Goal: Transaction & Acquisition: Purchase product/service

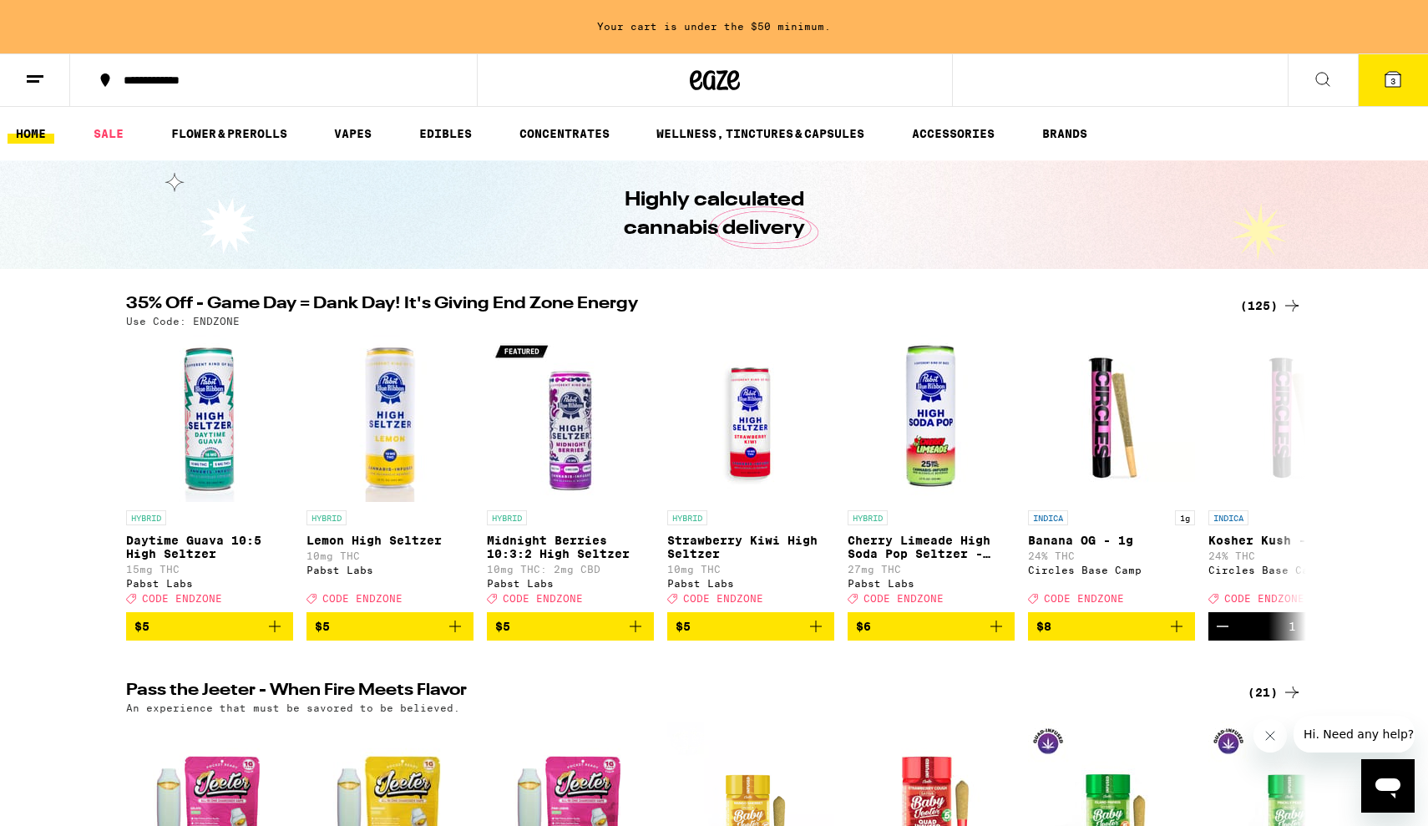
click at [1384, 83] on icon at bounding box center [1393, 79] width 20 height 20
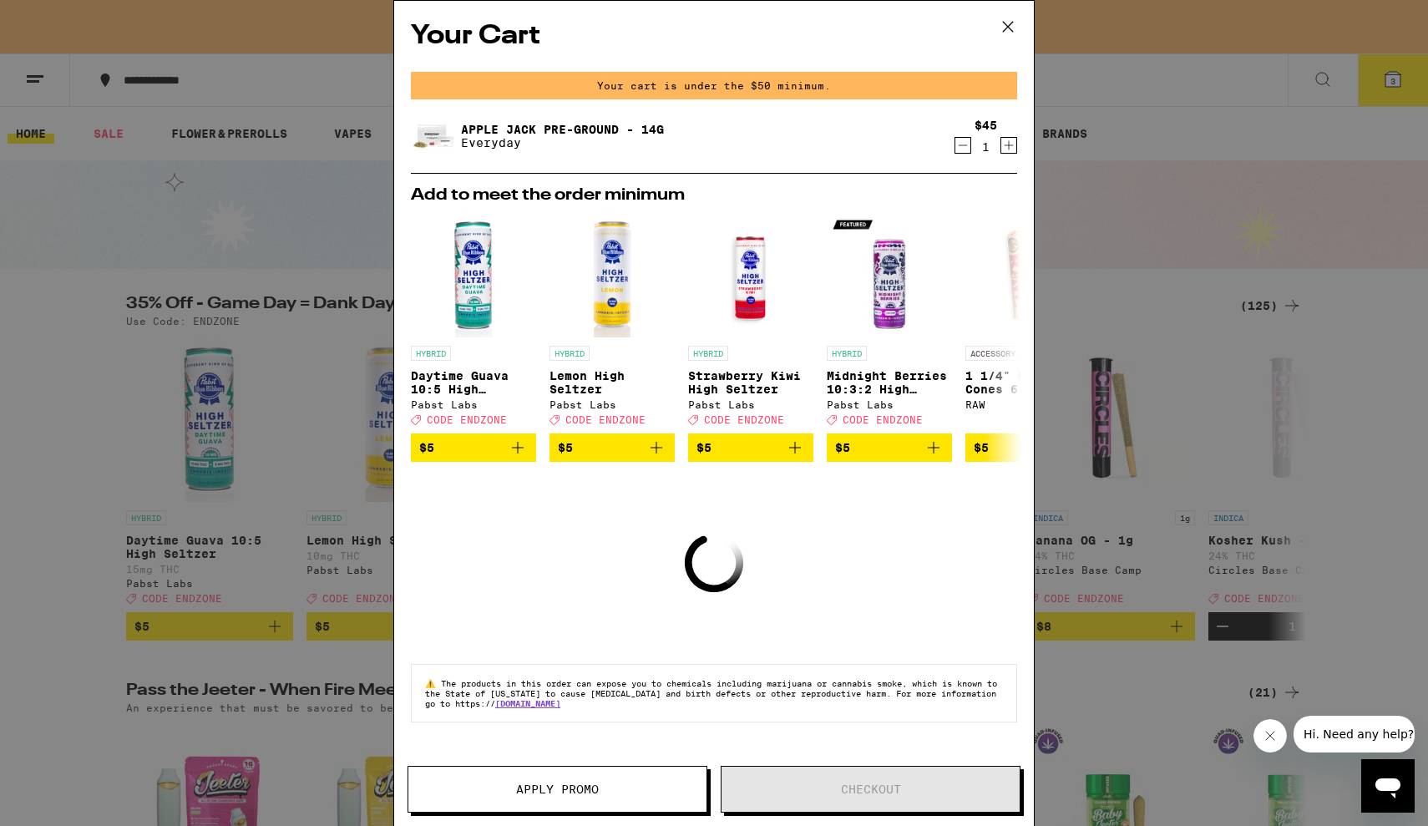
click at [1007, 23] on icon at bounding box center [1007, 26] width 25 height 25
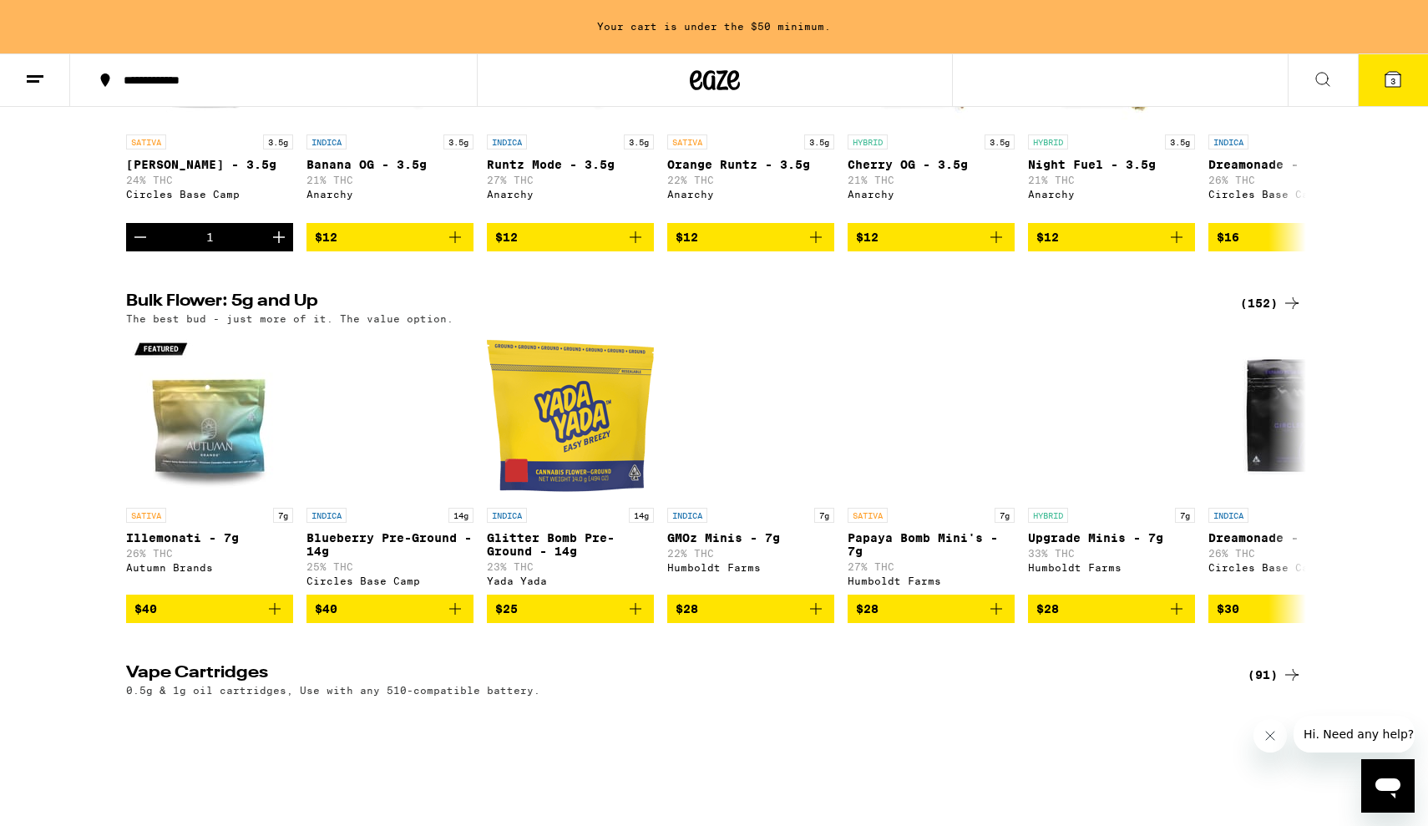
scroll to position [1173, 0]
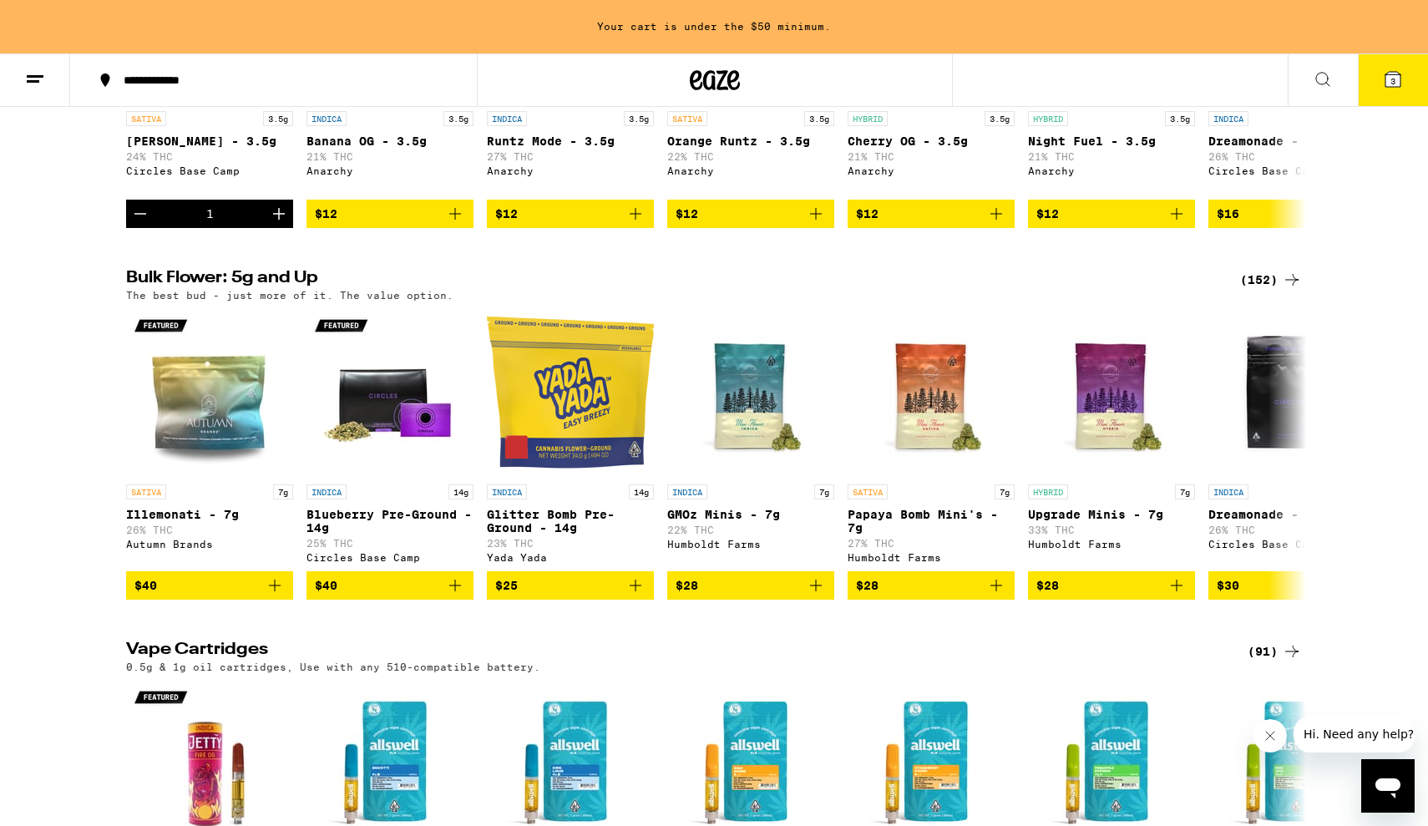
click at [1375, 80] on button "3" at bounding box center [1393, 80] width 70 height 52
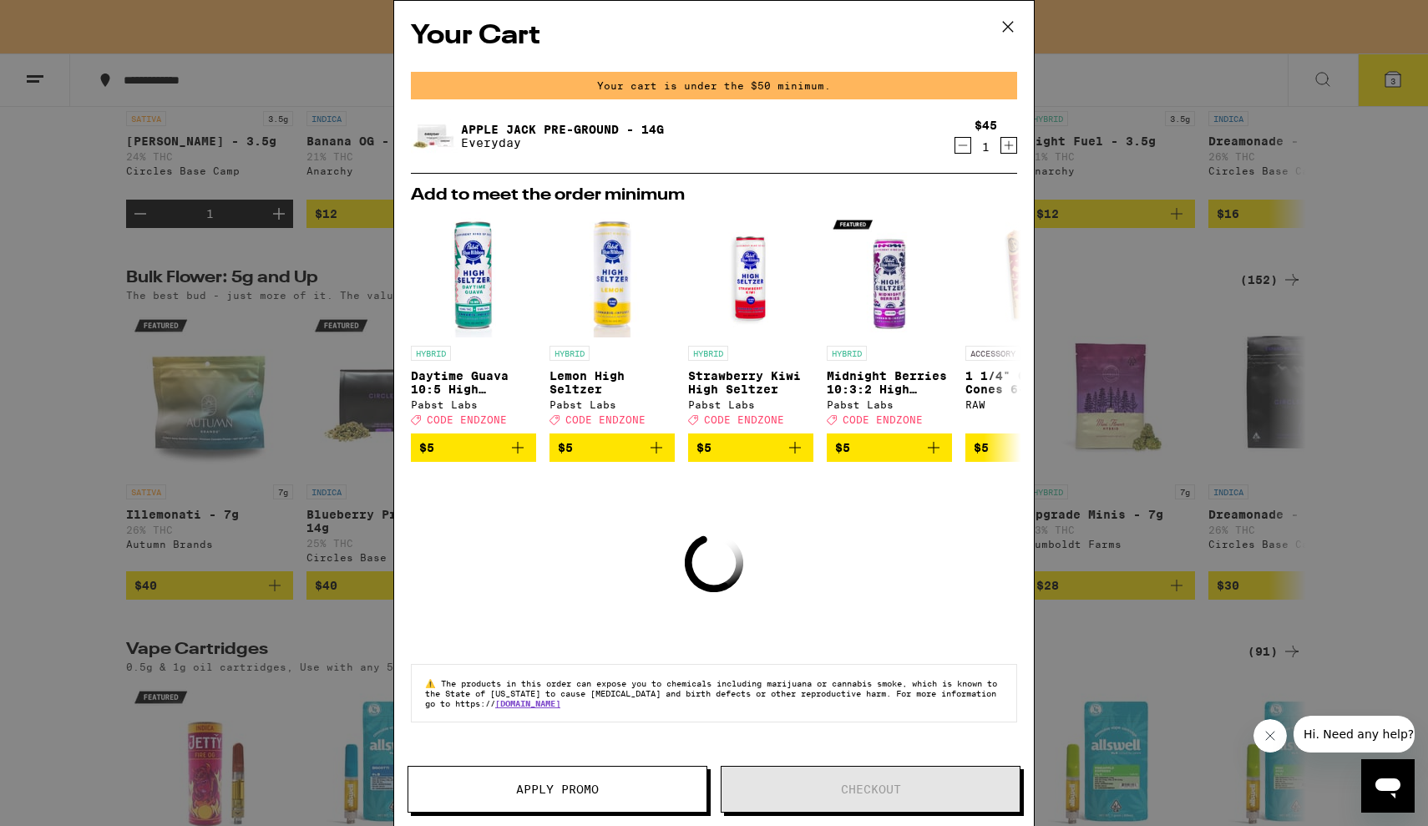
click at [1004, 25] on icon at bounding box center [1007, 26] width 25 height 25
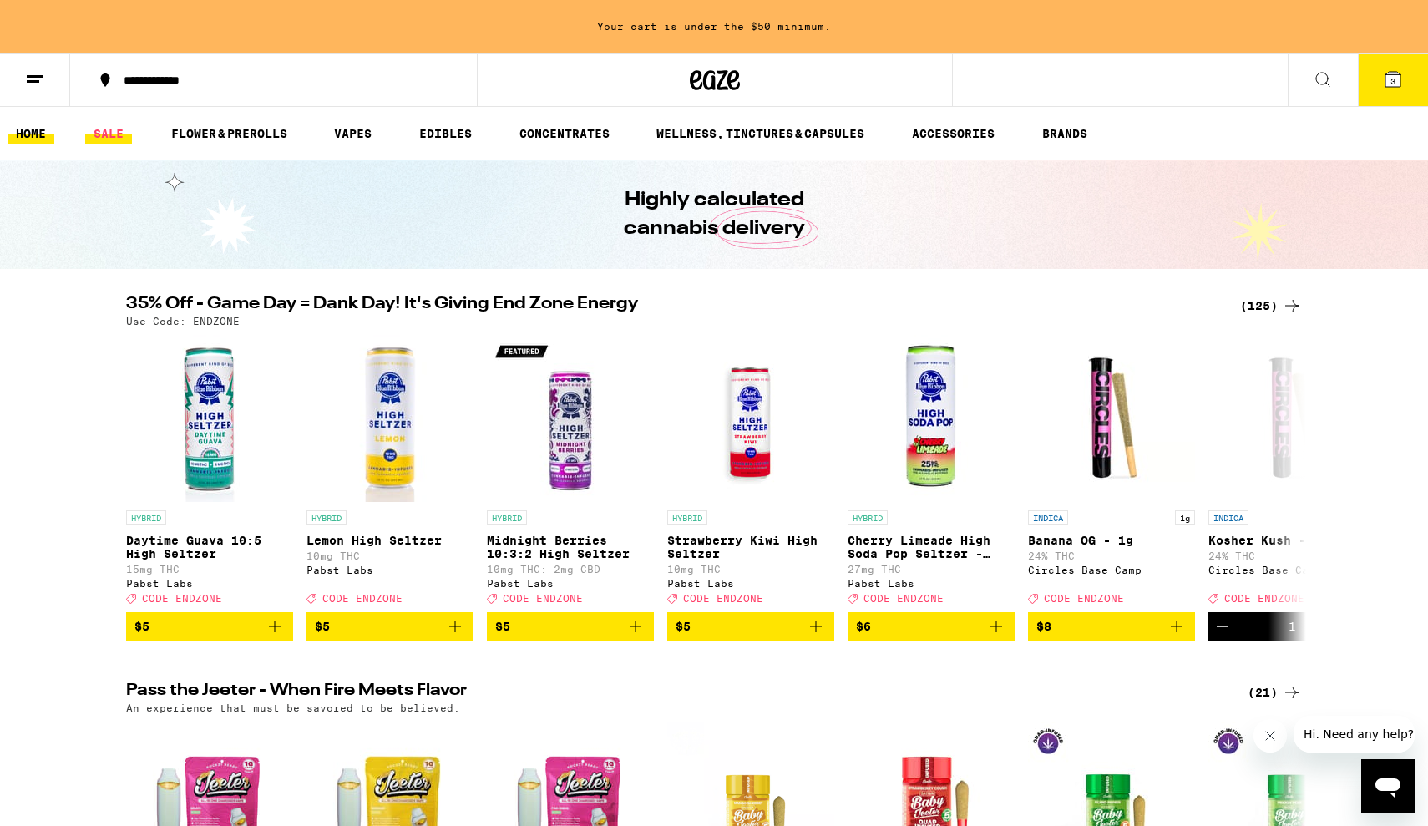
click at [114, 139] on link "SALE" at bounding box center [108, 134] width 47 height 20
click at [124, 134] on link "SALE" at bounding box center [108, 134] width 47 height 20
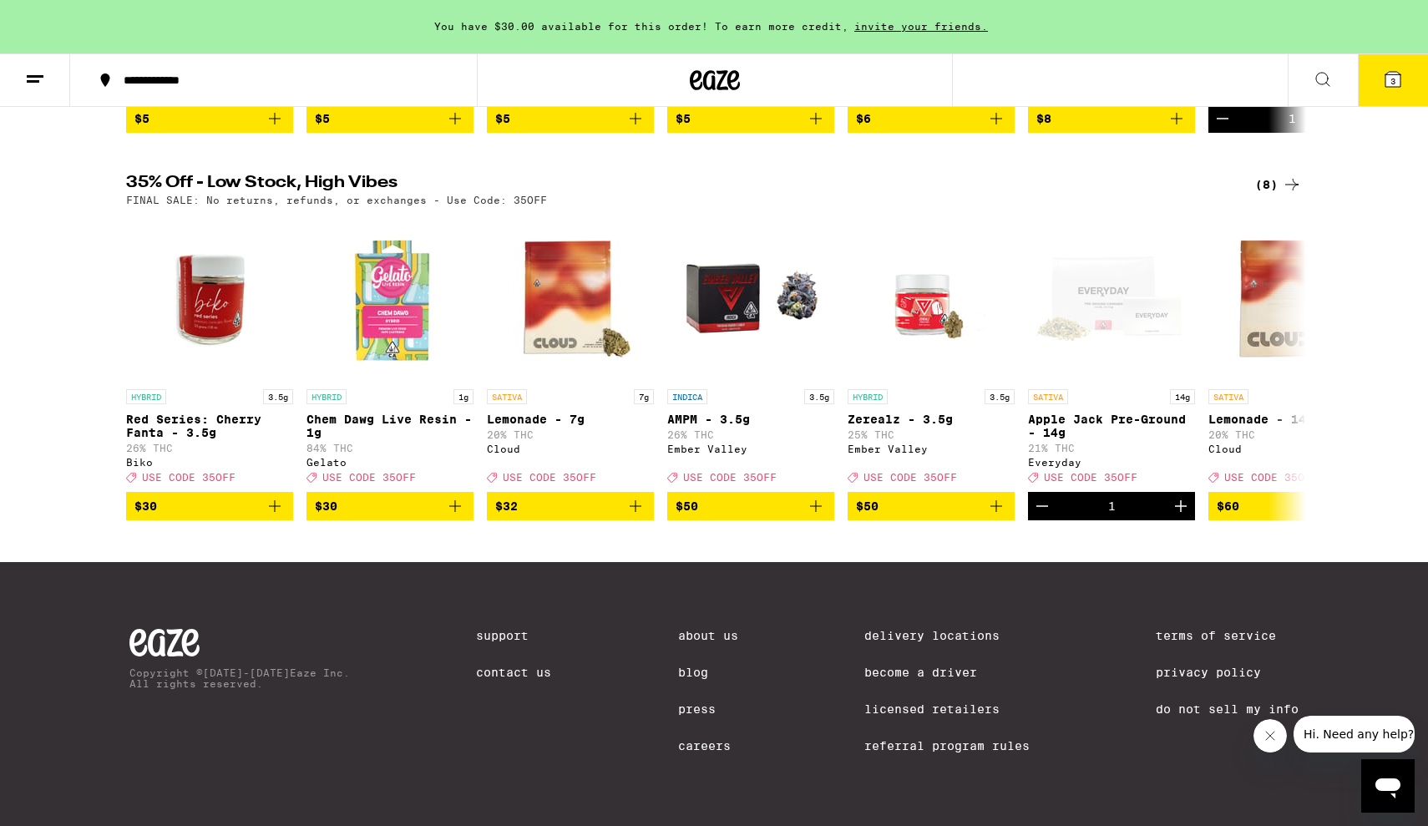
scroll to position [530, 0]
click at [1385, 85] on icon at bounding box center [1392, 79] width 15 height 15
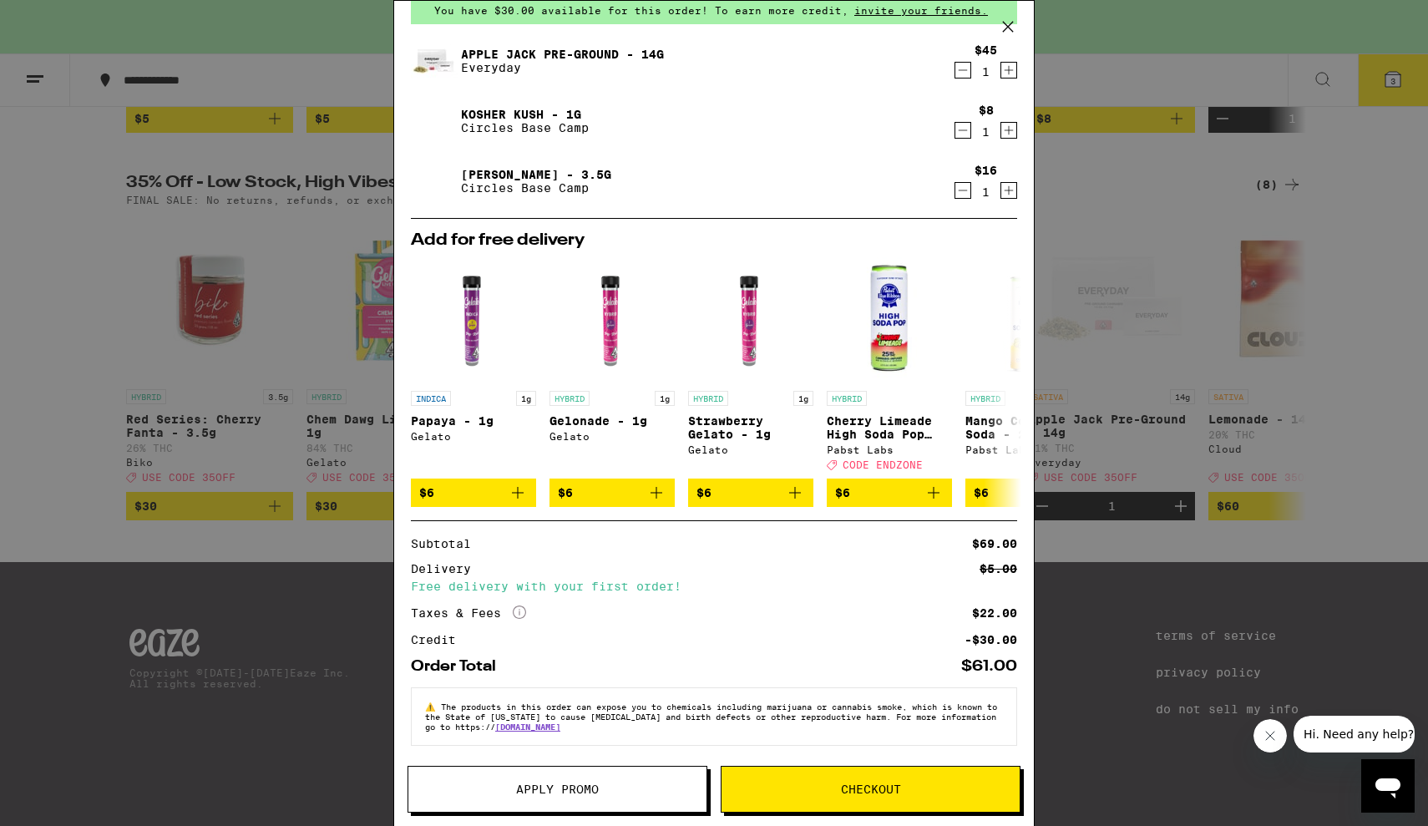
scroll to position [88, 0]
click at [532, 797] on button "Apply Promo" at bounding box center [557, 789] width 300 height 47
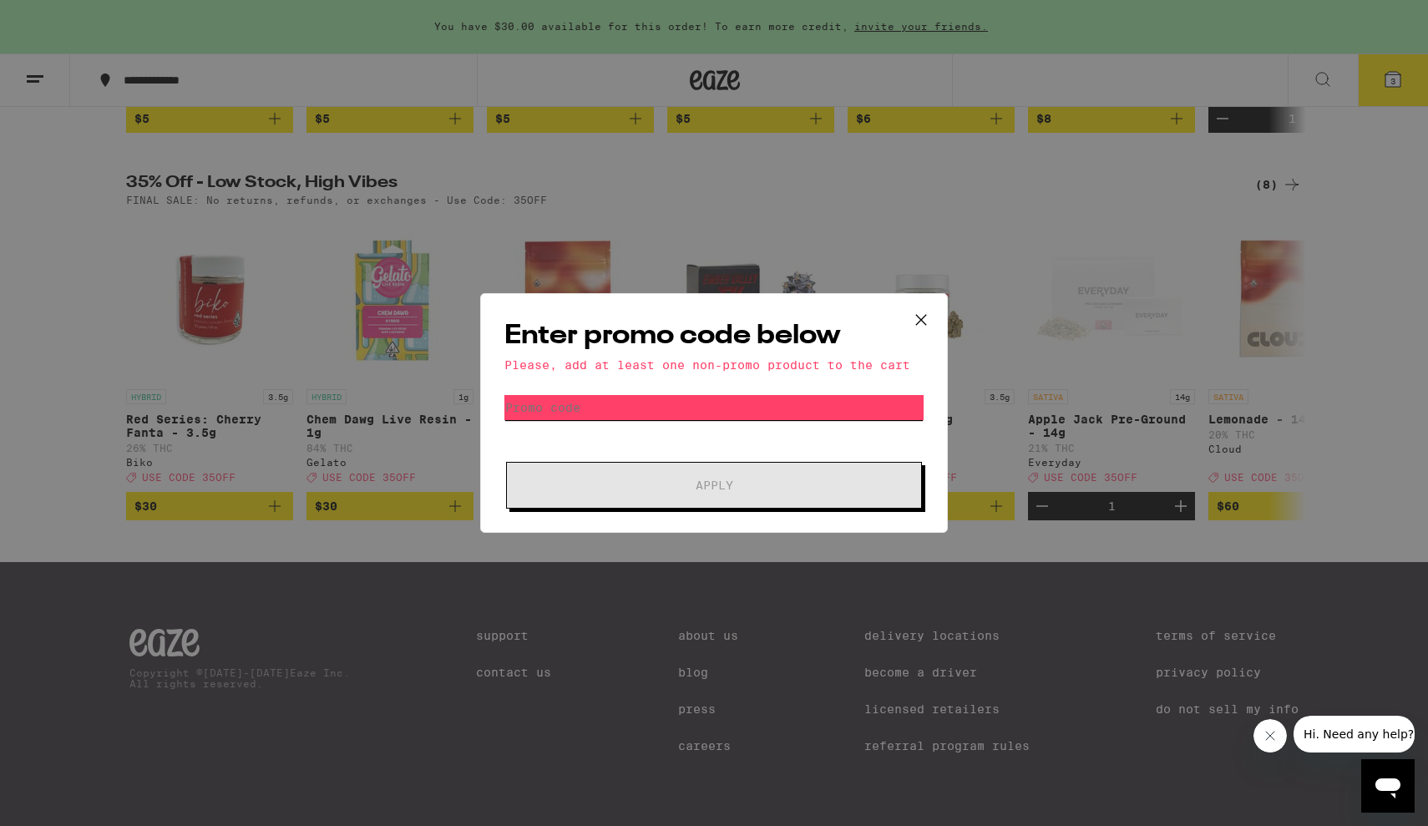
click at [629, 407] on input "Promo Code" at bounding box center [713, 407] width 419 height 25
type input "2"
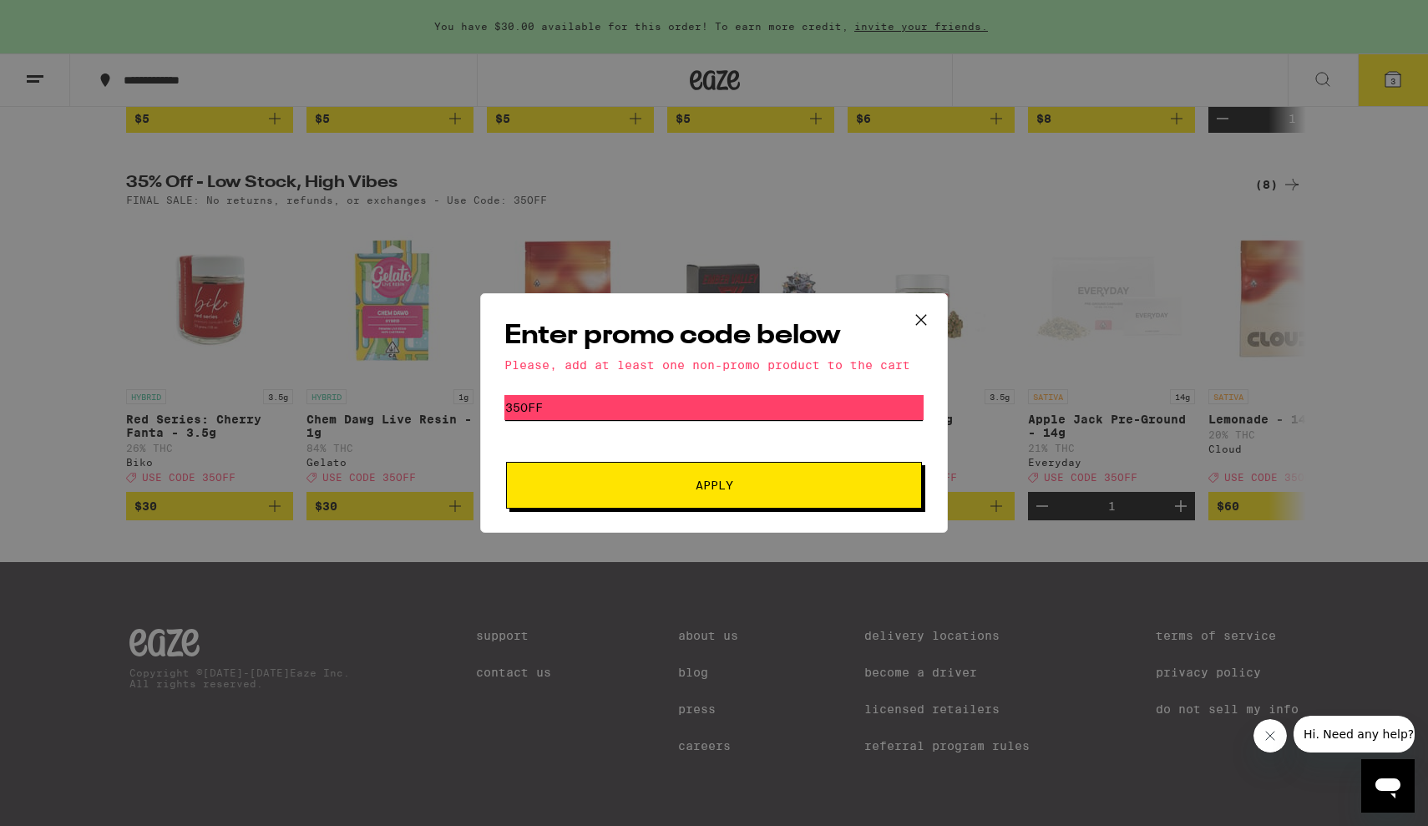
type input "35OFF"
click at [665, 487] on span "Apply" at bounding box center [714, 485] width 301 height 12
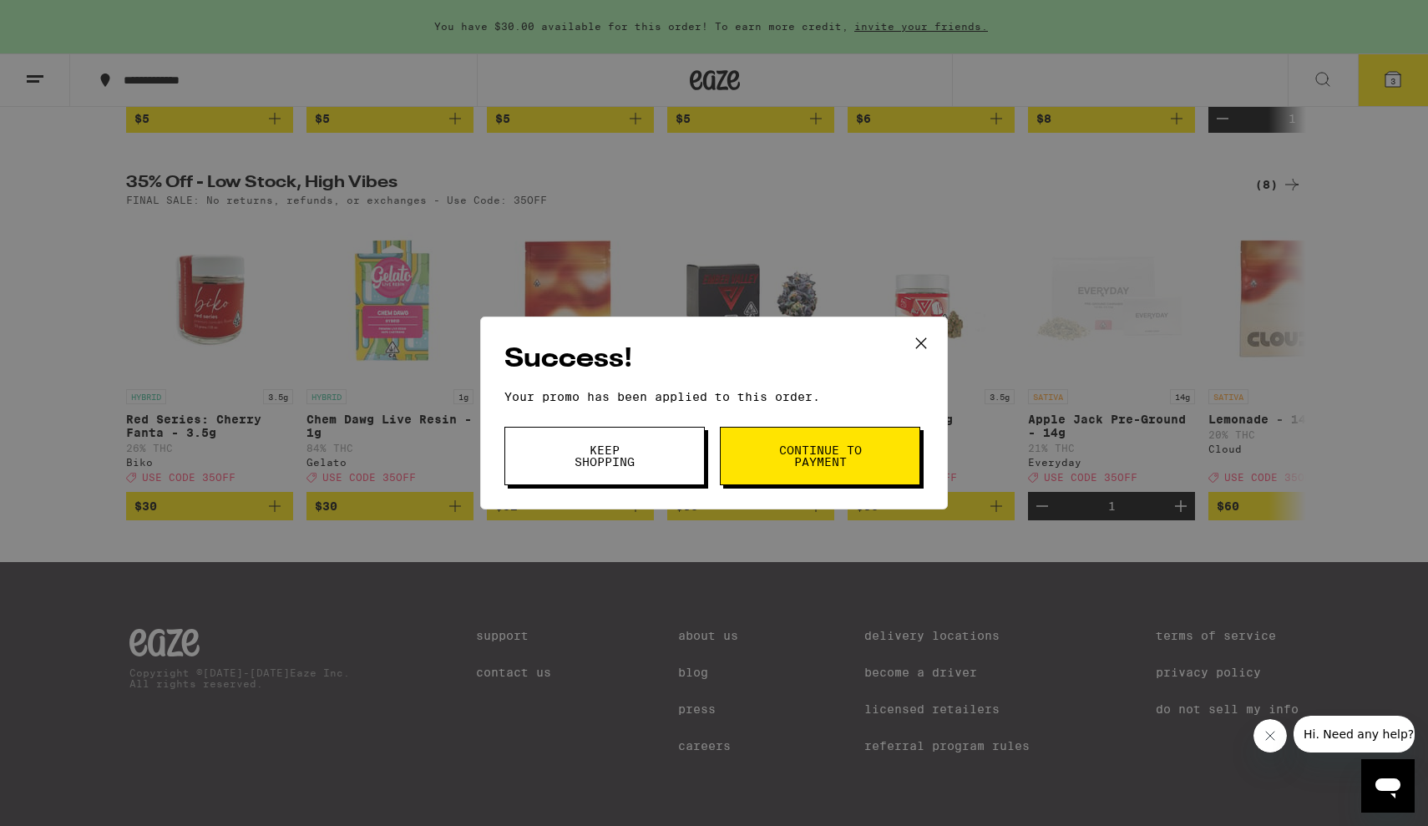
click at [804, 447] on span "Continue to payment" at bounding box center [819, 455] width 85 height 23
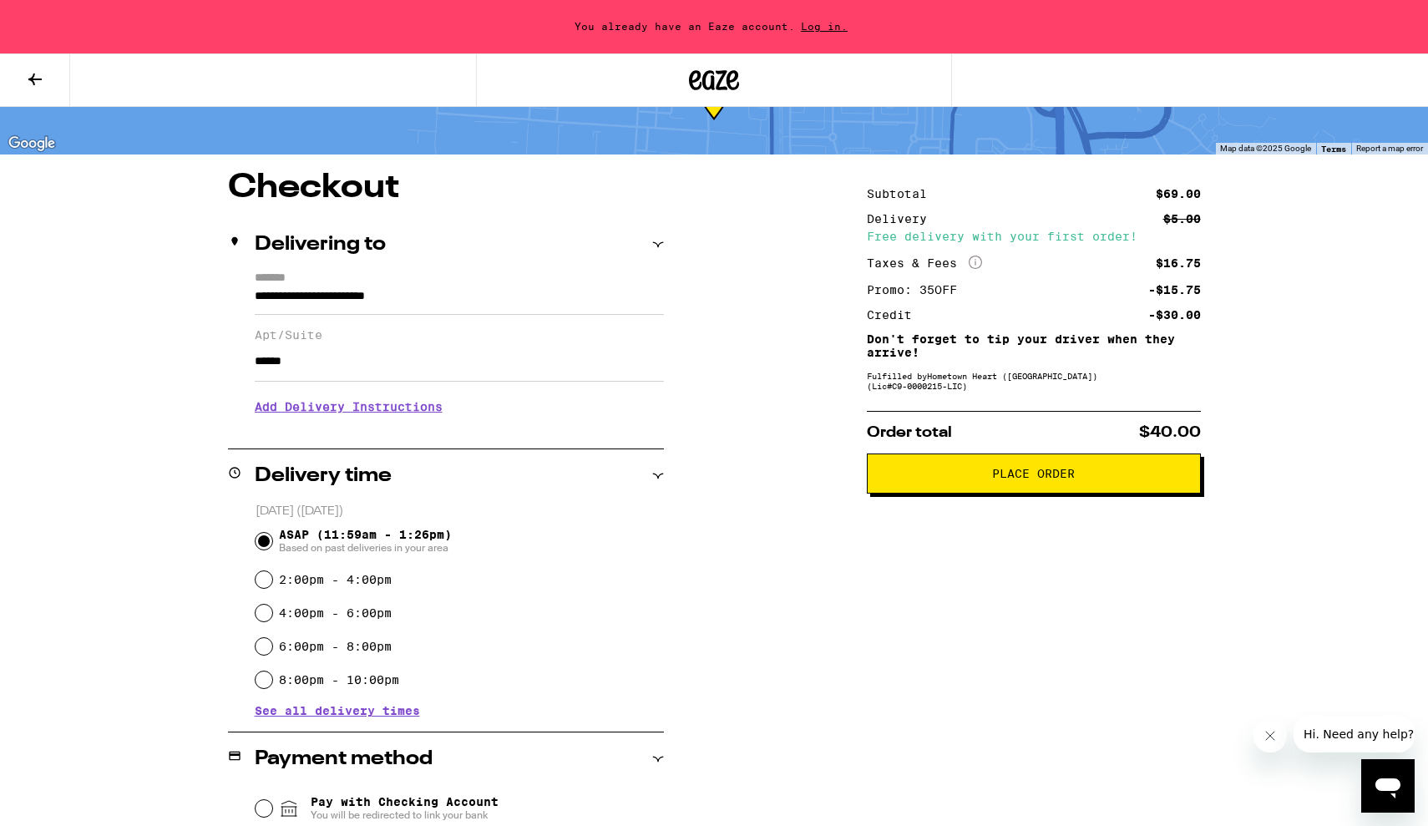
scroll to position [82, 0]
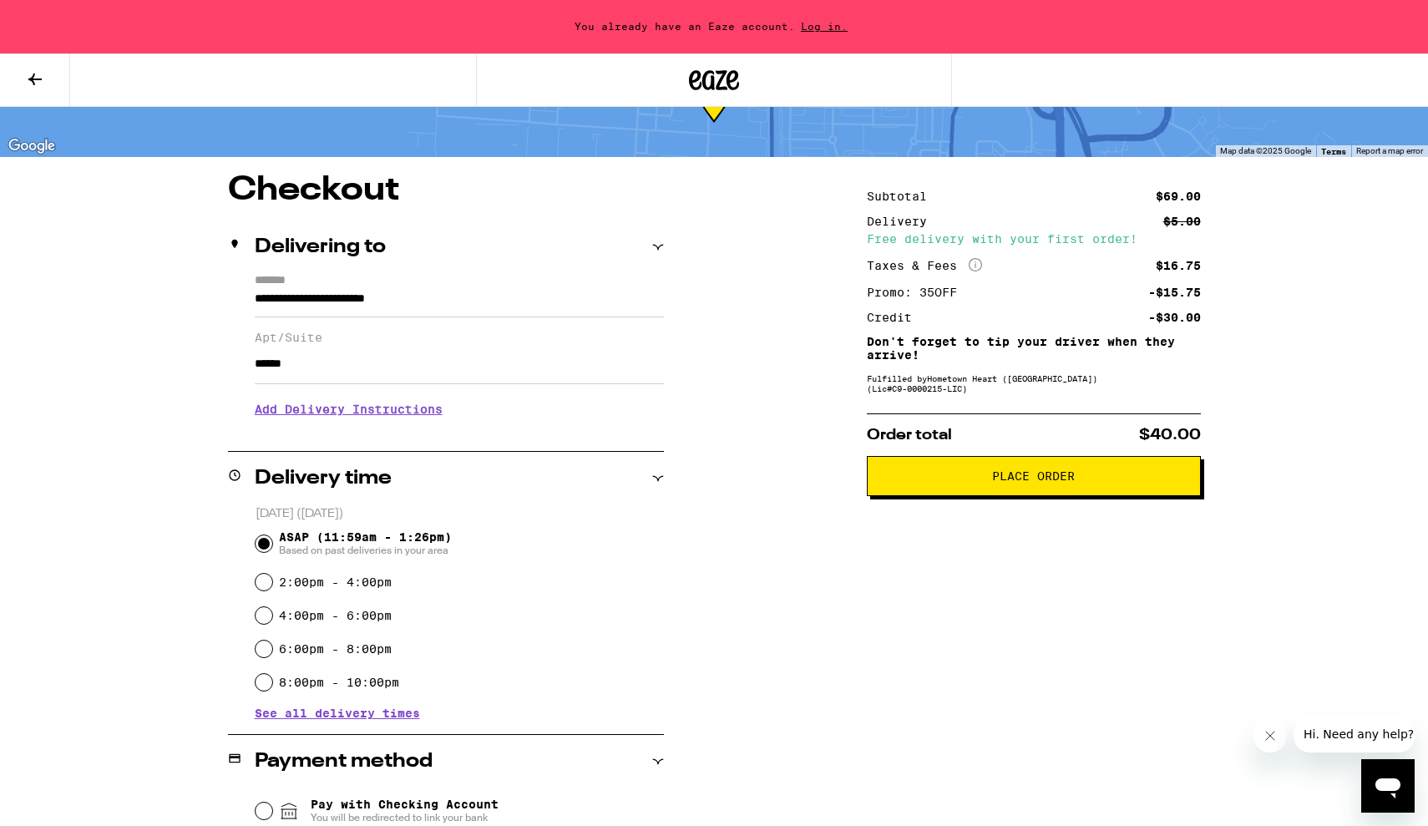
click at [896, 475] on button "Place Order" at bounding box center [1034, 476] width 334 height 40
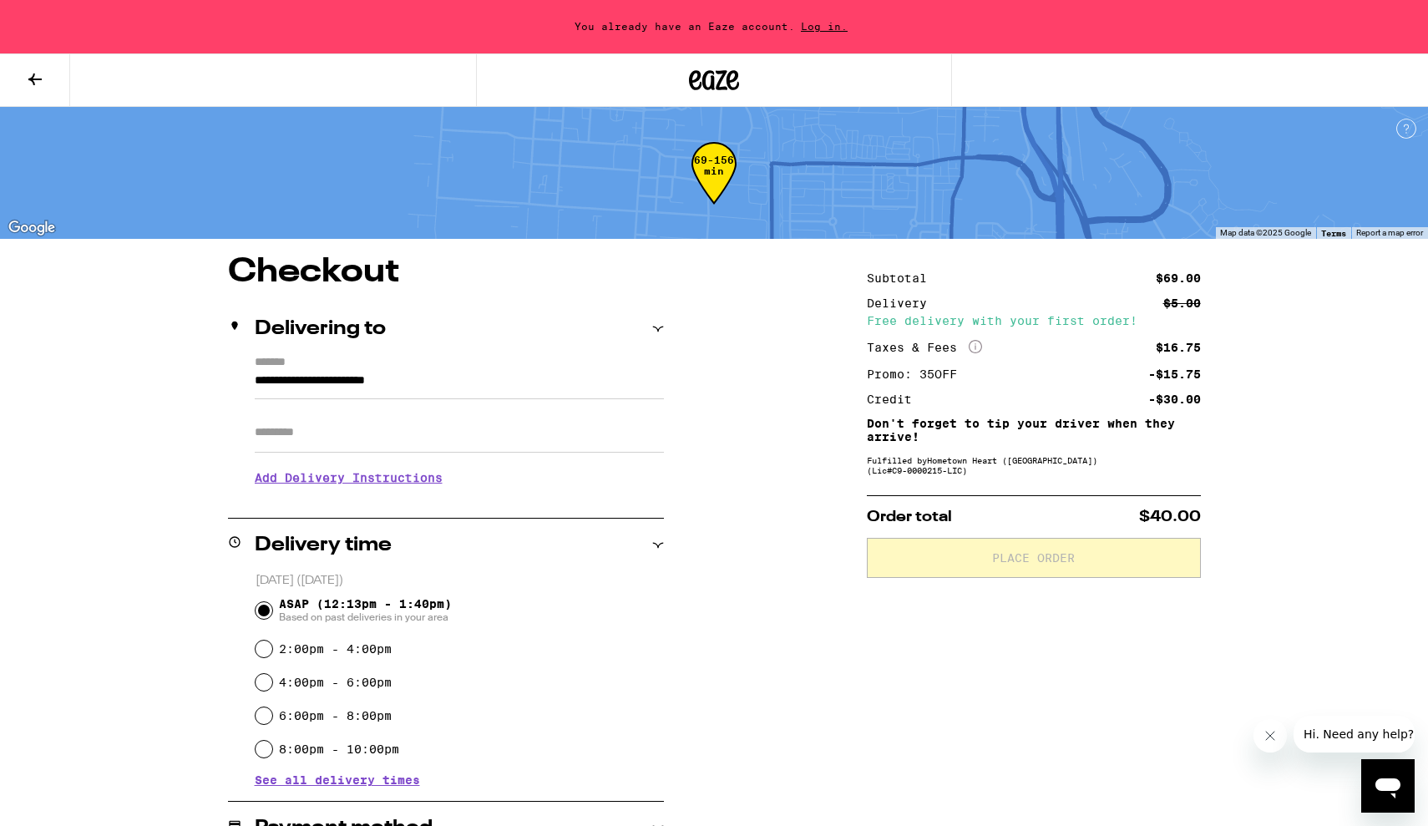
click at [25, 92] on button at bounding box center [35, 80] width 70 height 53
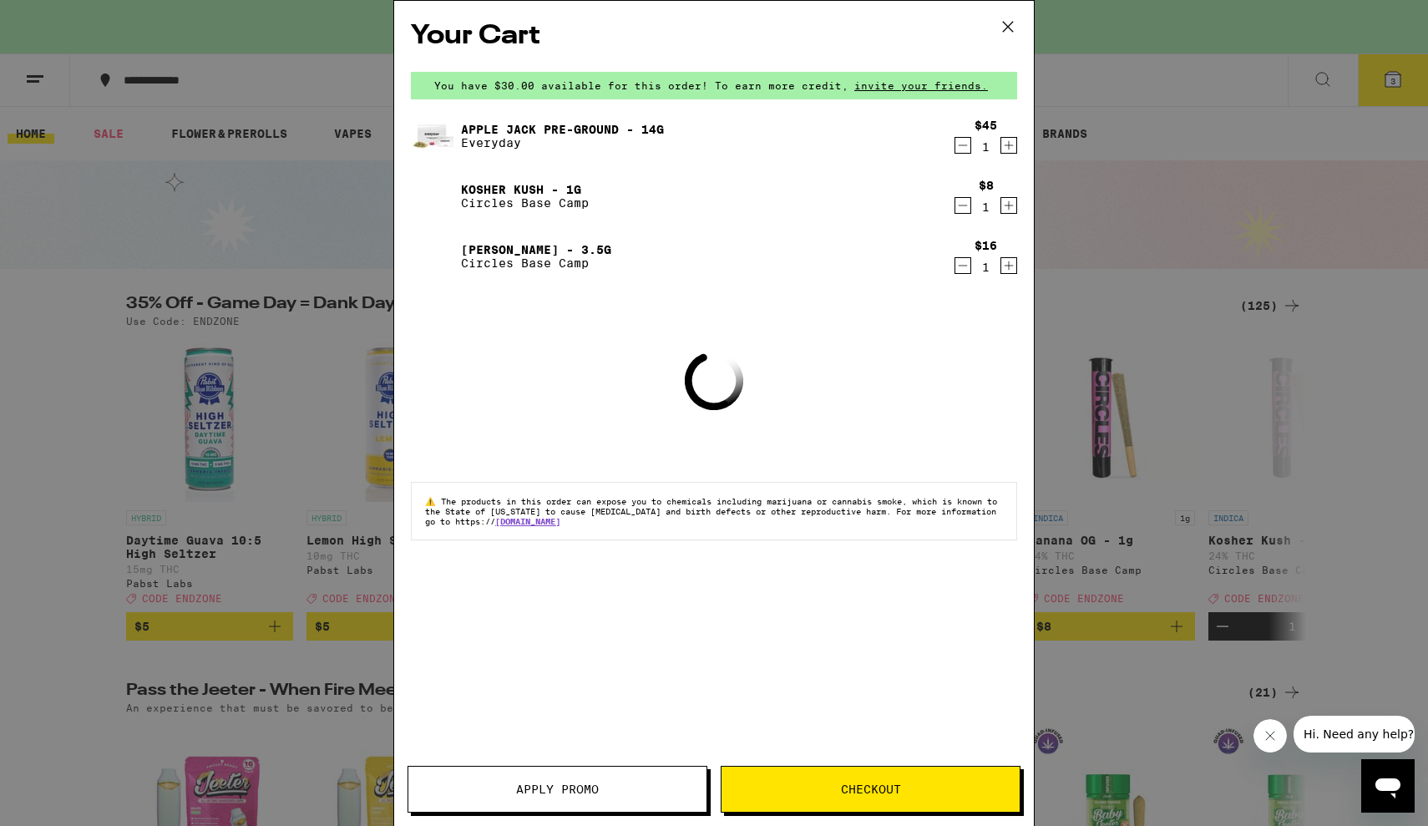
click at [1015, 22] on icon at bounding box center [1007, 26] width 25 height 25
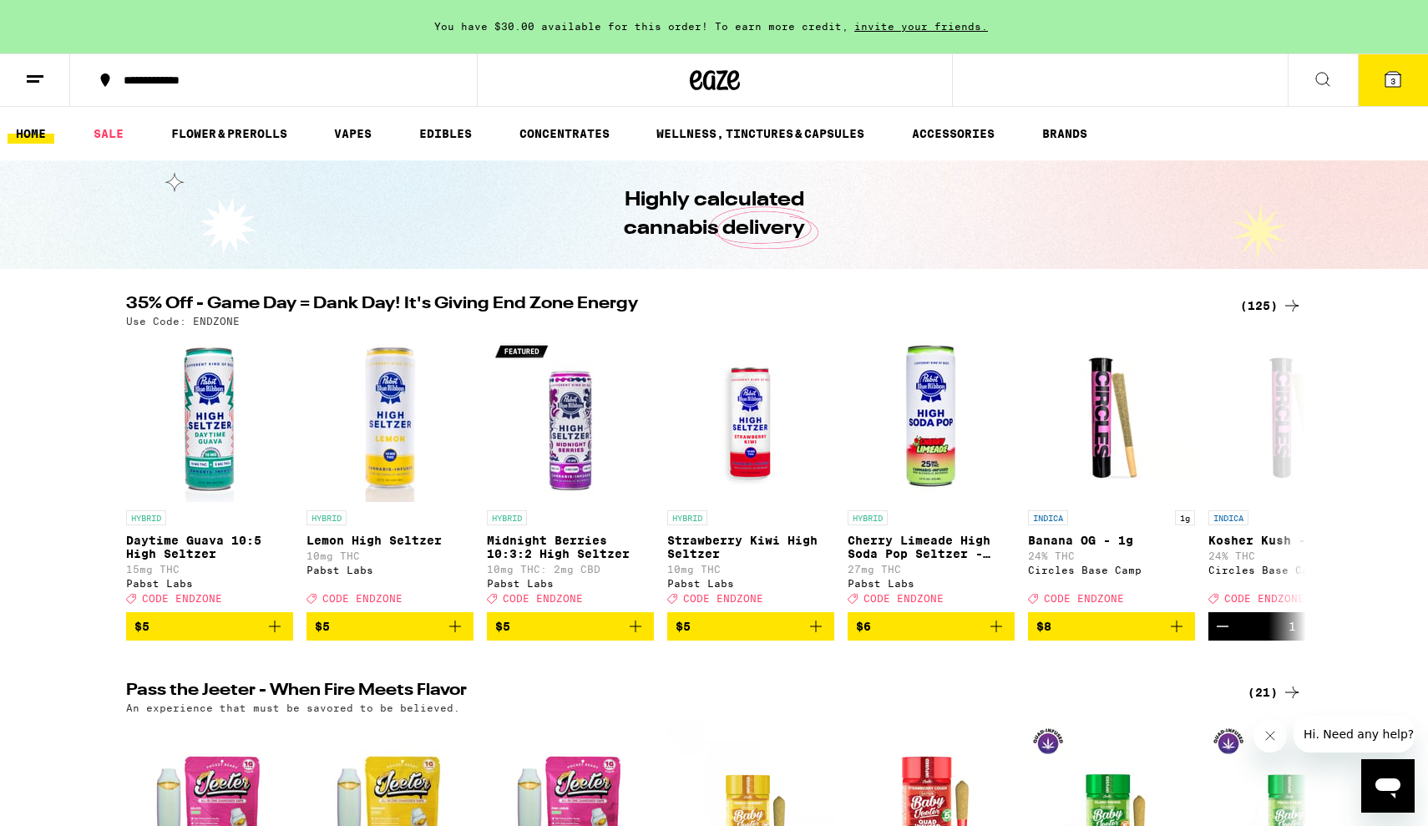
click at [1383, 67] on button "3" at bounding box center [1393, 80] width 70 height 52
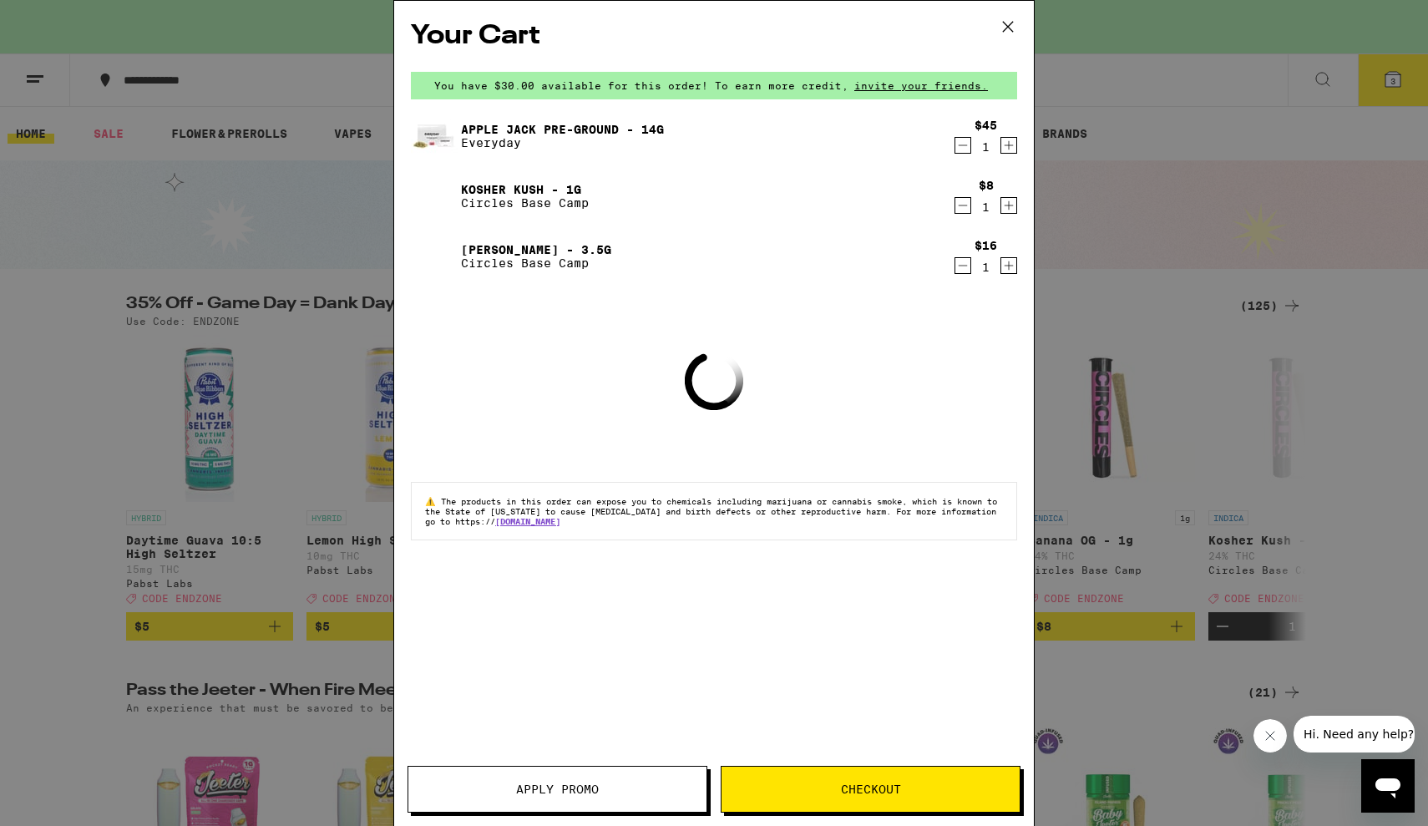
click at [879, 781] on button "Checkout" at bounding box center [871, 789] width 300 height 47
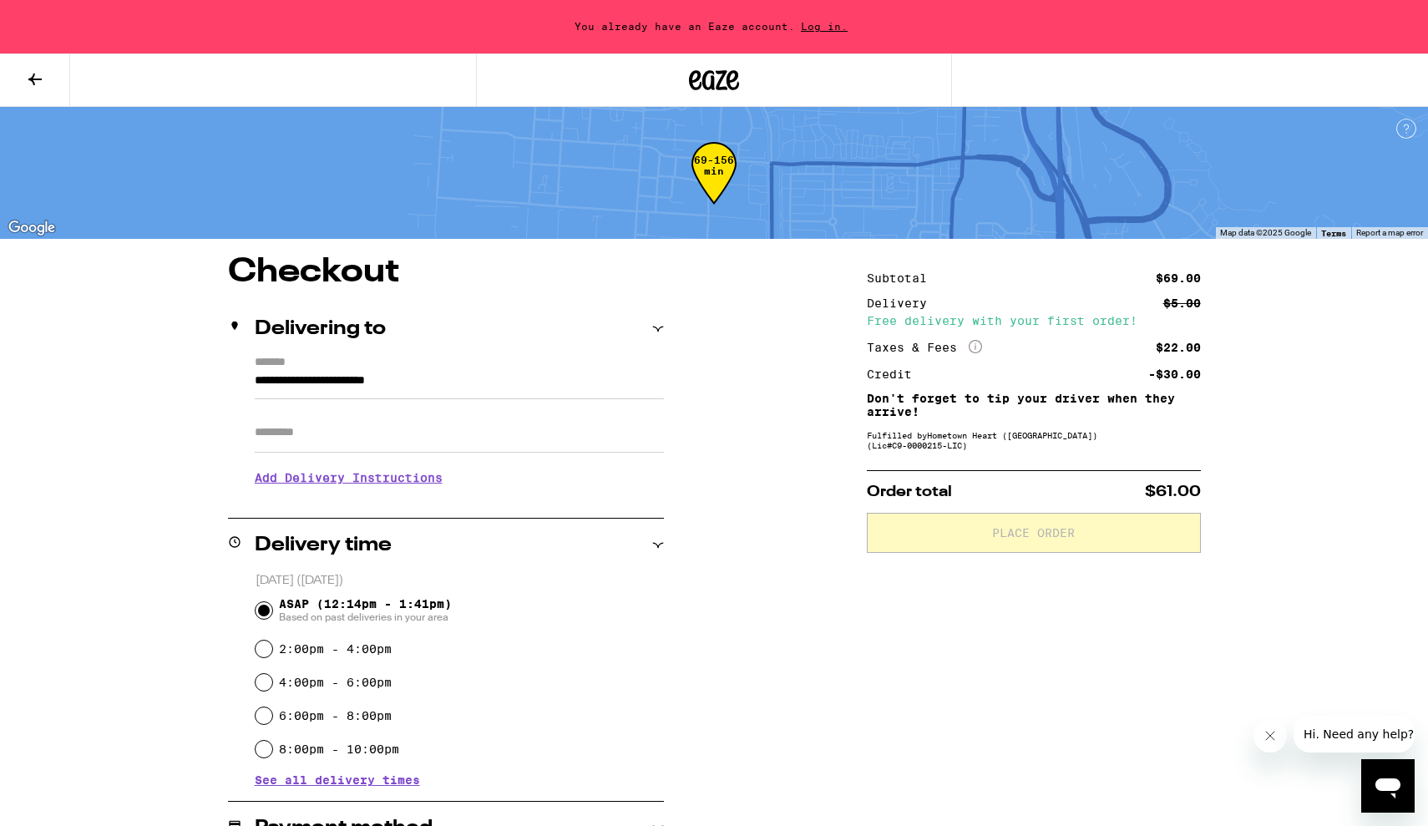
click at [278, 436] on input "Apt/Suite" at bounding box center [459, 432] width 409 height 40
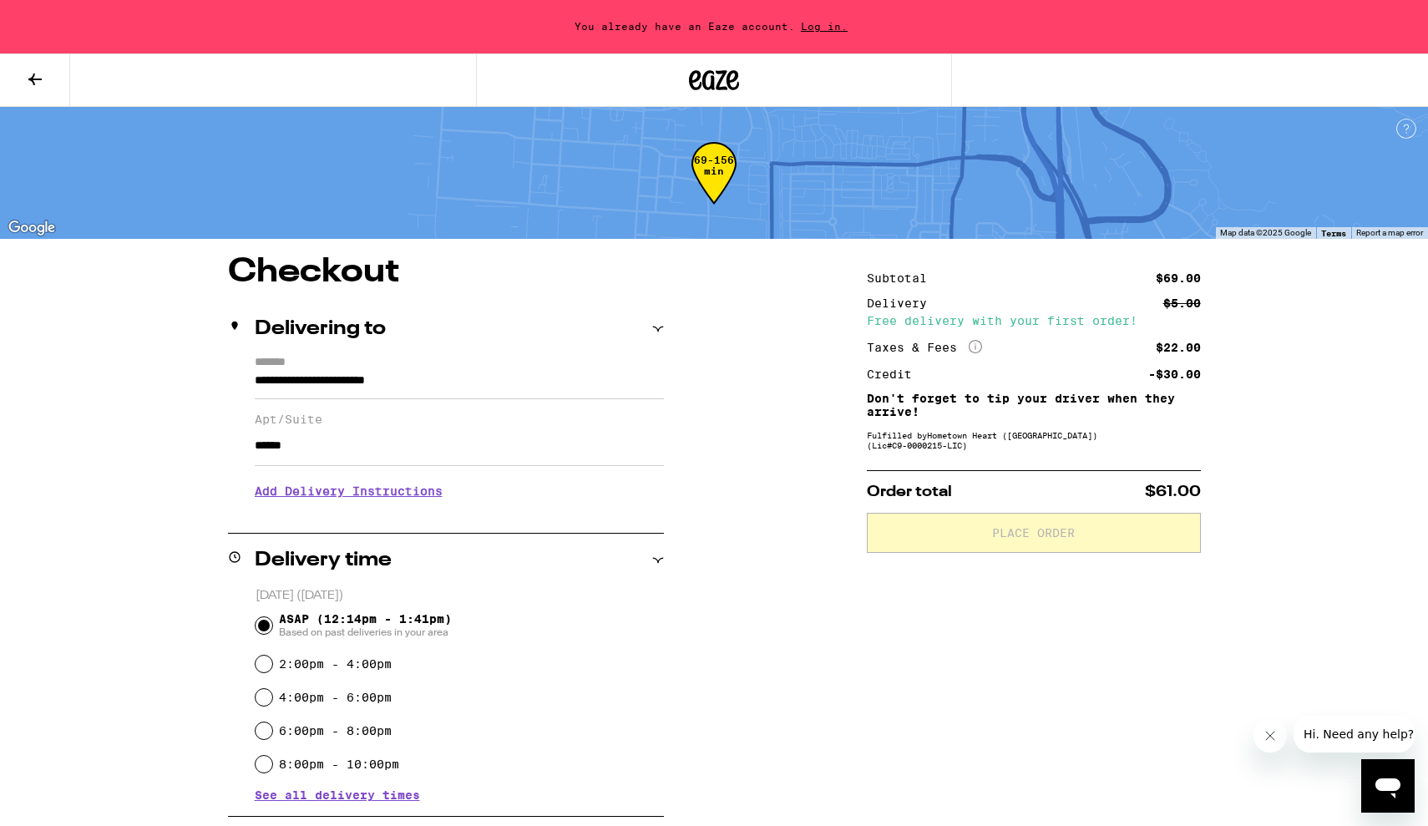
type input "******"
click at [46, 74] on button at bounding box center [35, 80] width 70 height 53
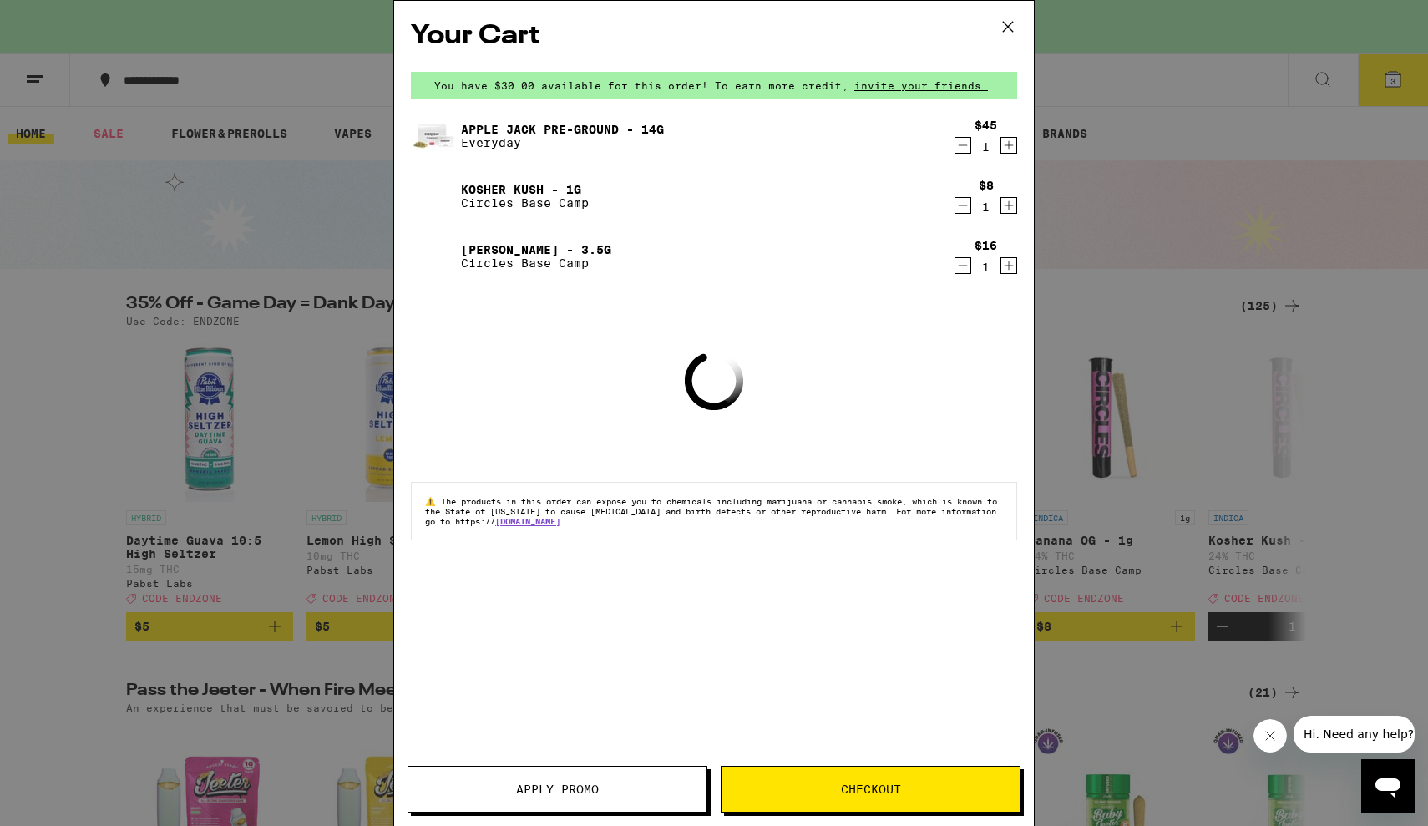
click at [577, 787] on span "Apply Promo" at bounding box center [557, 789] width 83 height 12
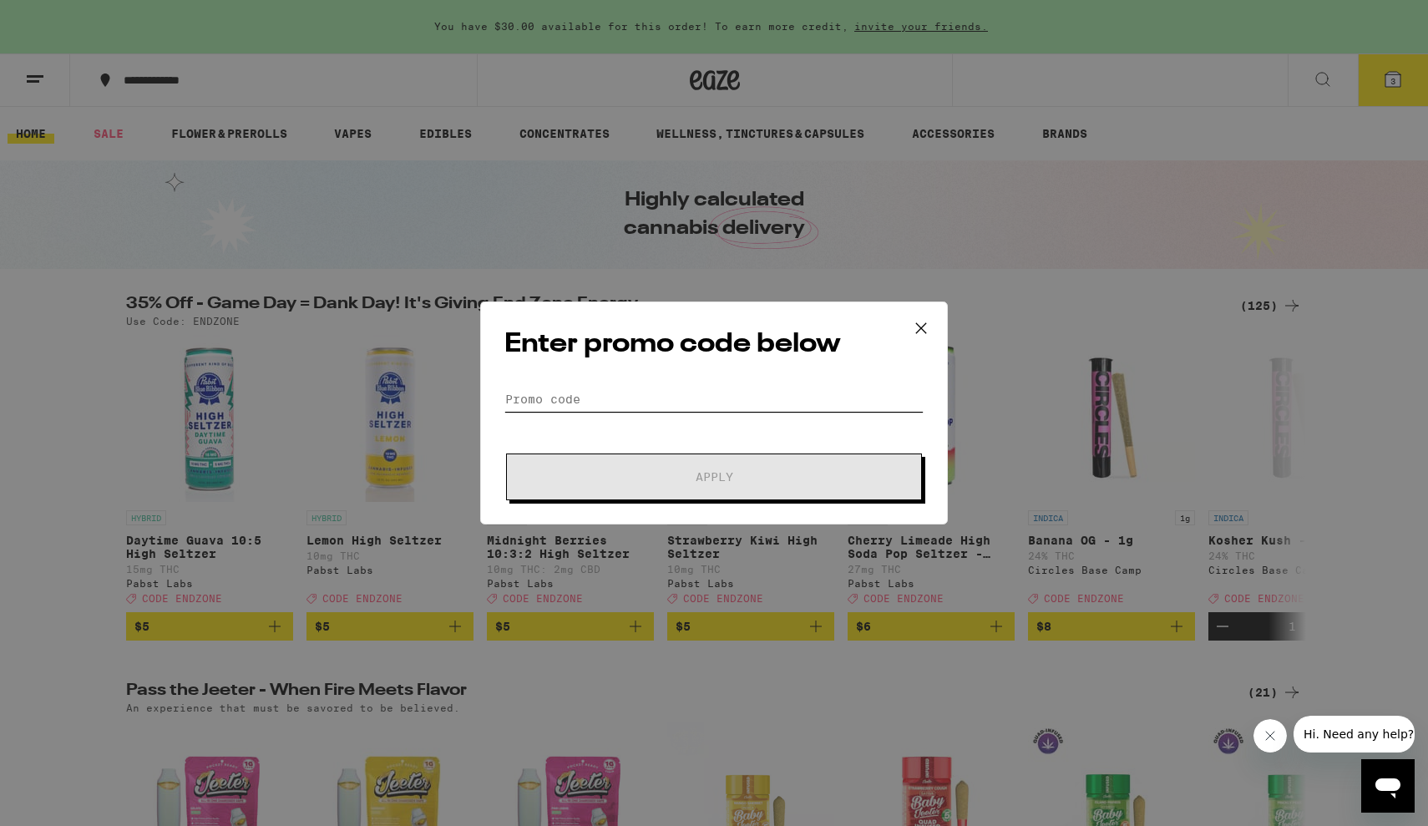
click at [532, 391] on input "Promo Code" at bounding box center [713, 399] width 419 height 25
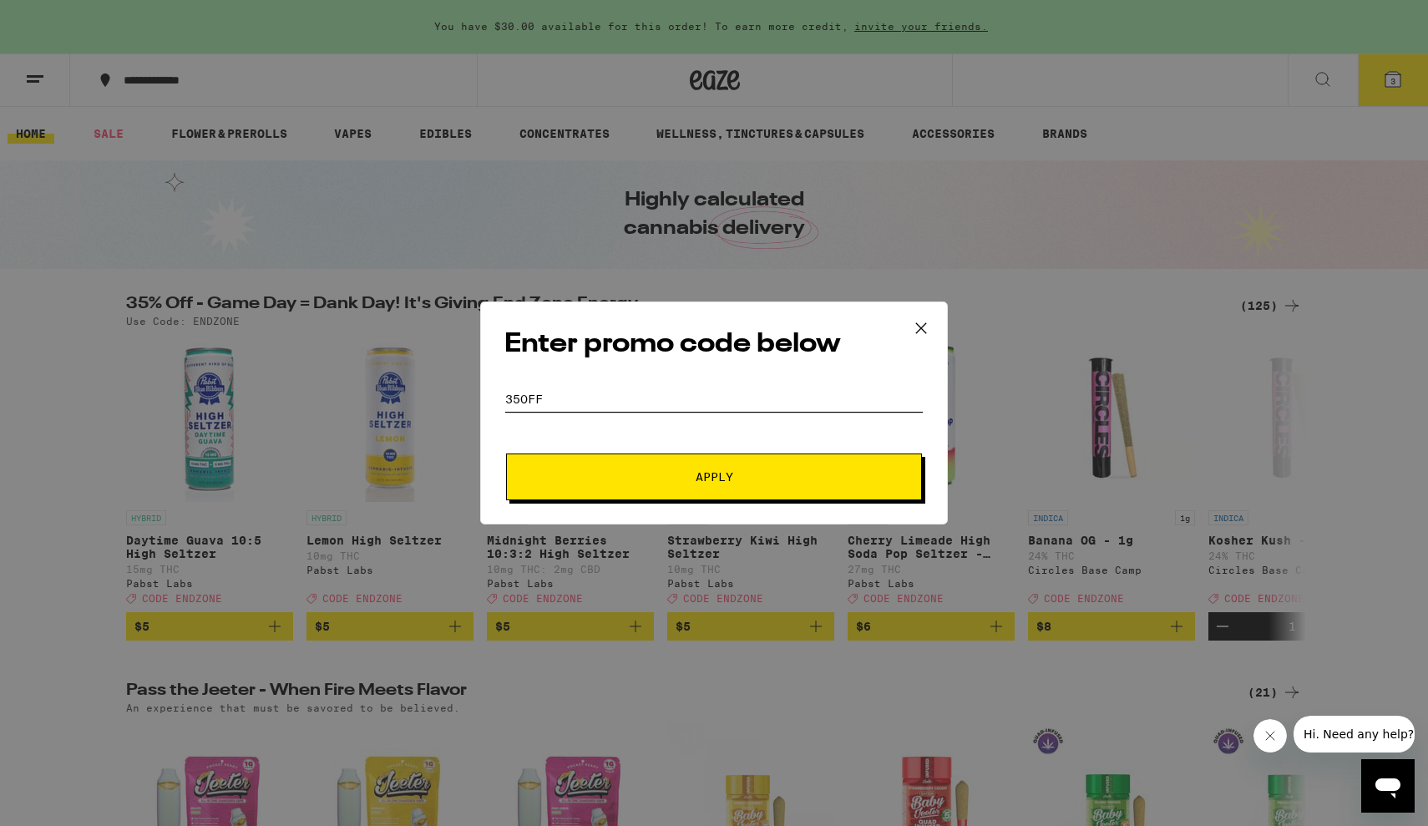
type input "35OFF"
click at [619, 480] on span "Apply" at bounding box center [714, 477] width 301 height 12
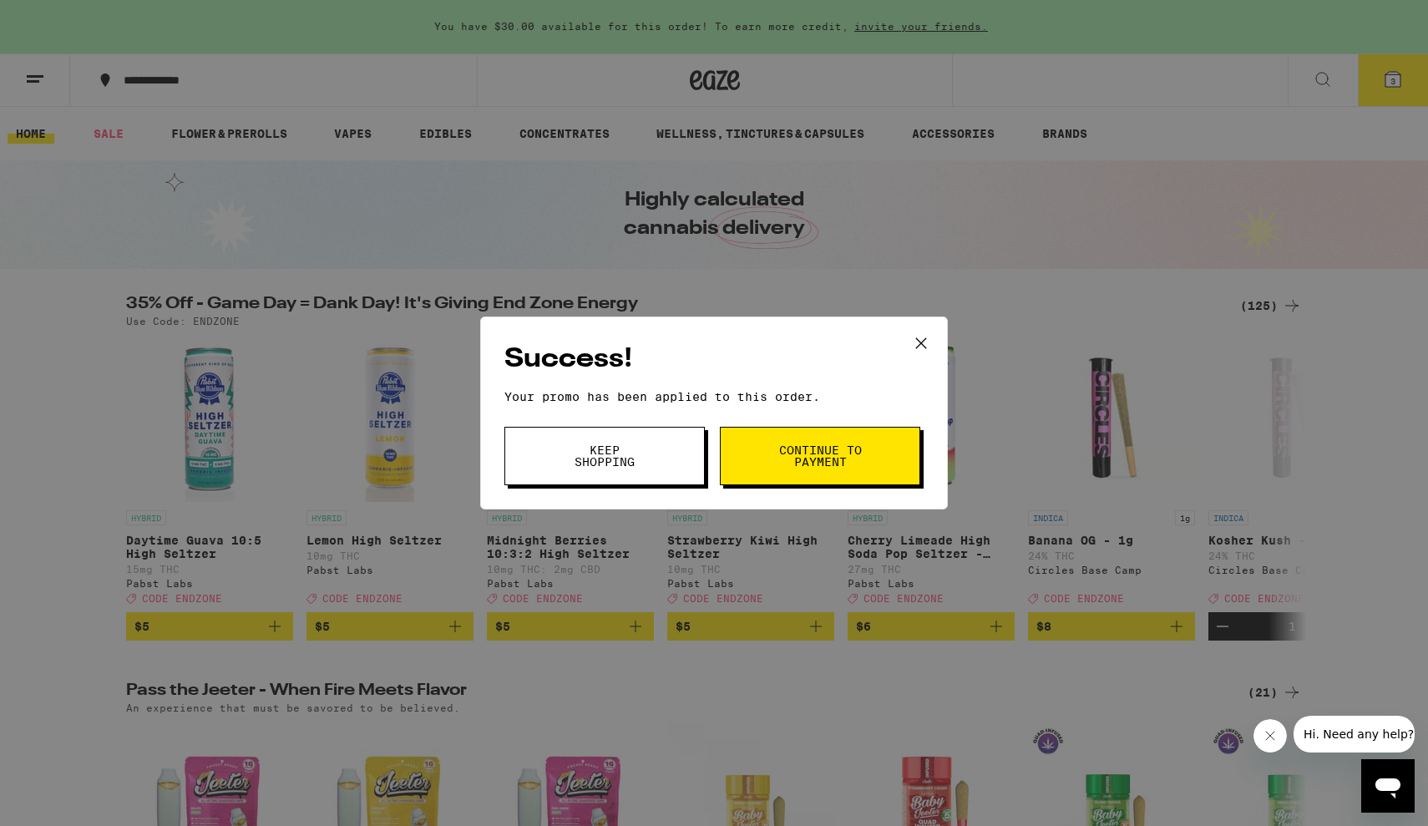
click at [785, 471] on button "Continue to payment" at bounding box center [820, 456] width 200 height 58
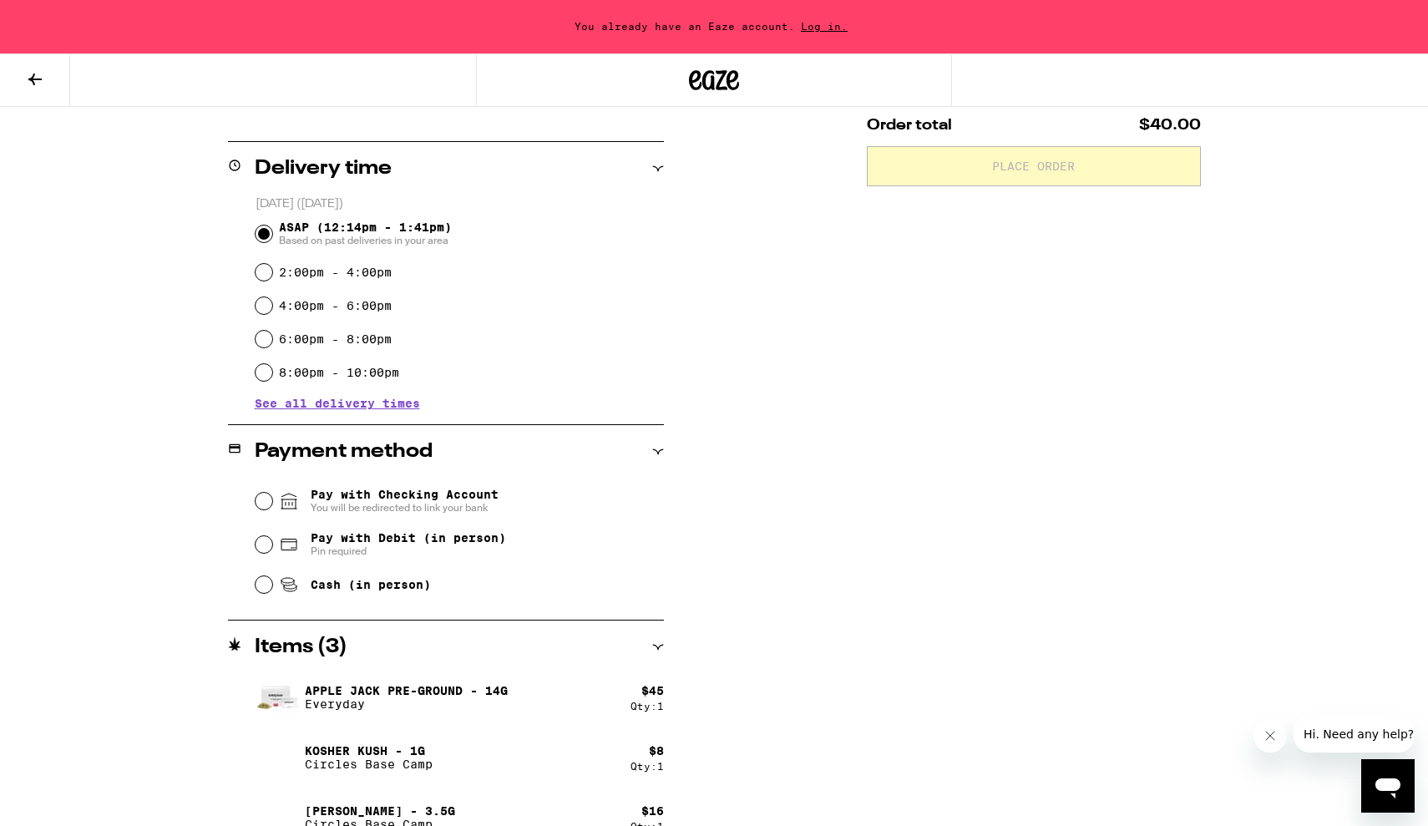
scroll to position [393, 0]
click at [267, 589] on input "Cash (in person)" at bounding box center [263, 582] width 17 height 17
radio input "true"
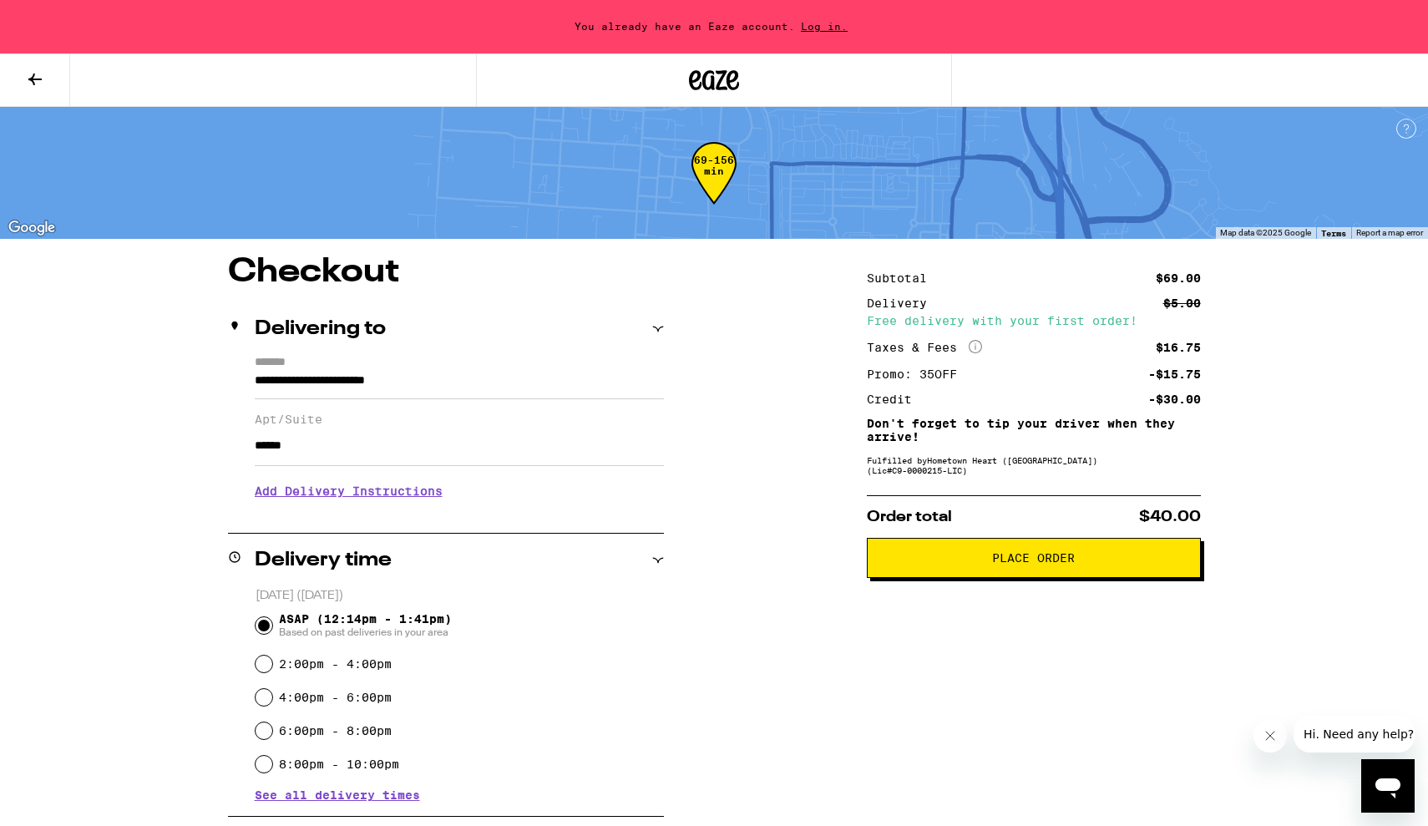
scroll to position [0, 0]
click at [962, 551] on button "Place Order" at bounding box center [1034, 558] width 334 height 40
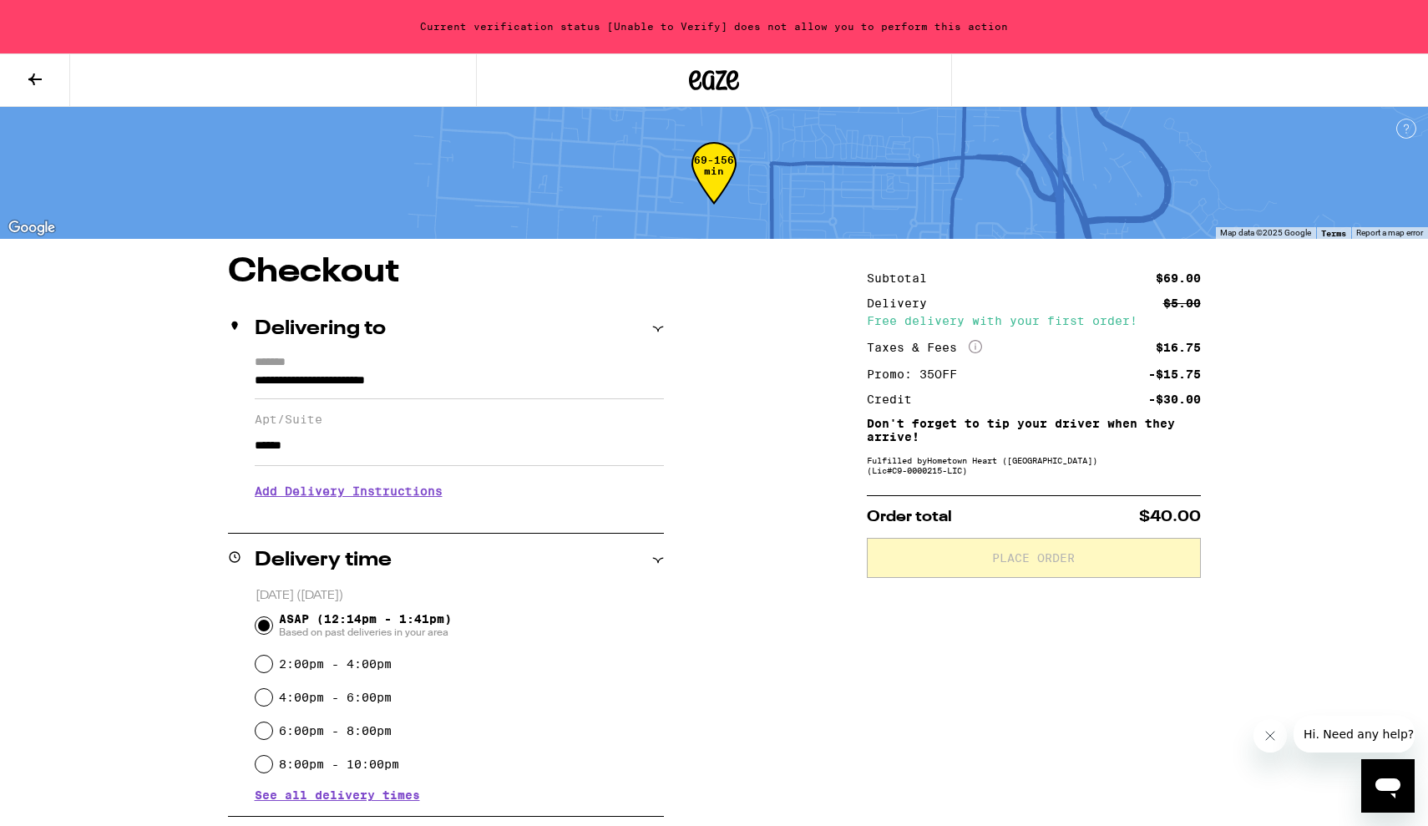
click at [777, 378] on div "**********" at bounding box center [714, 750] width 1202 height 991
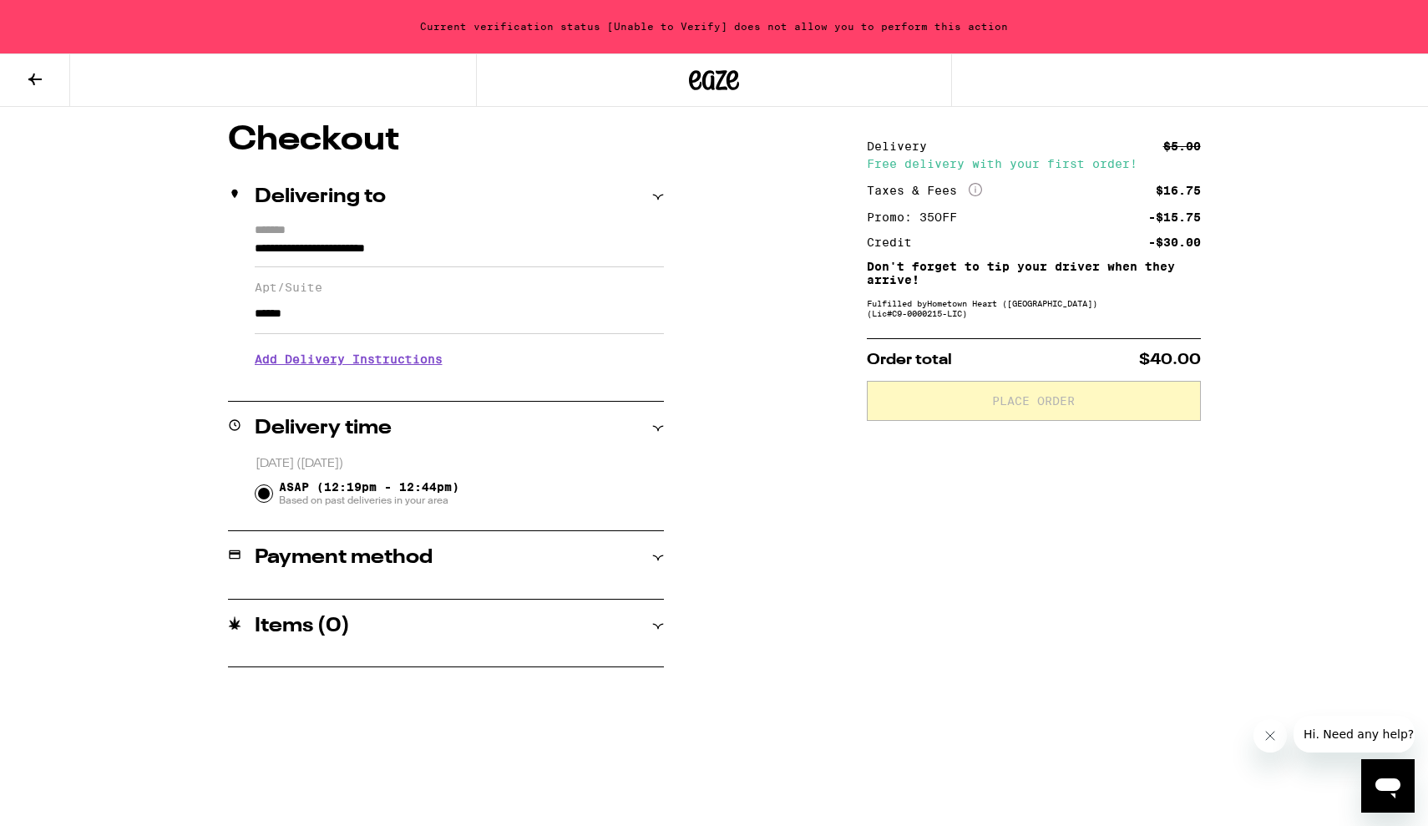
type input "**********"
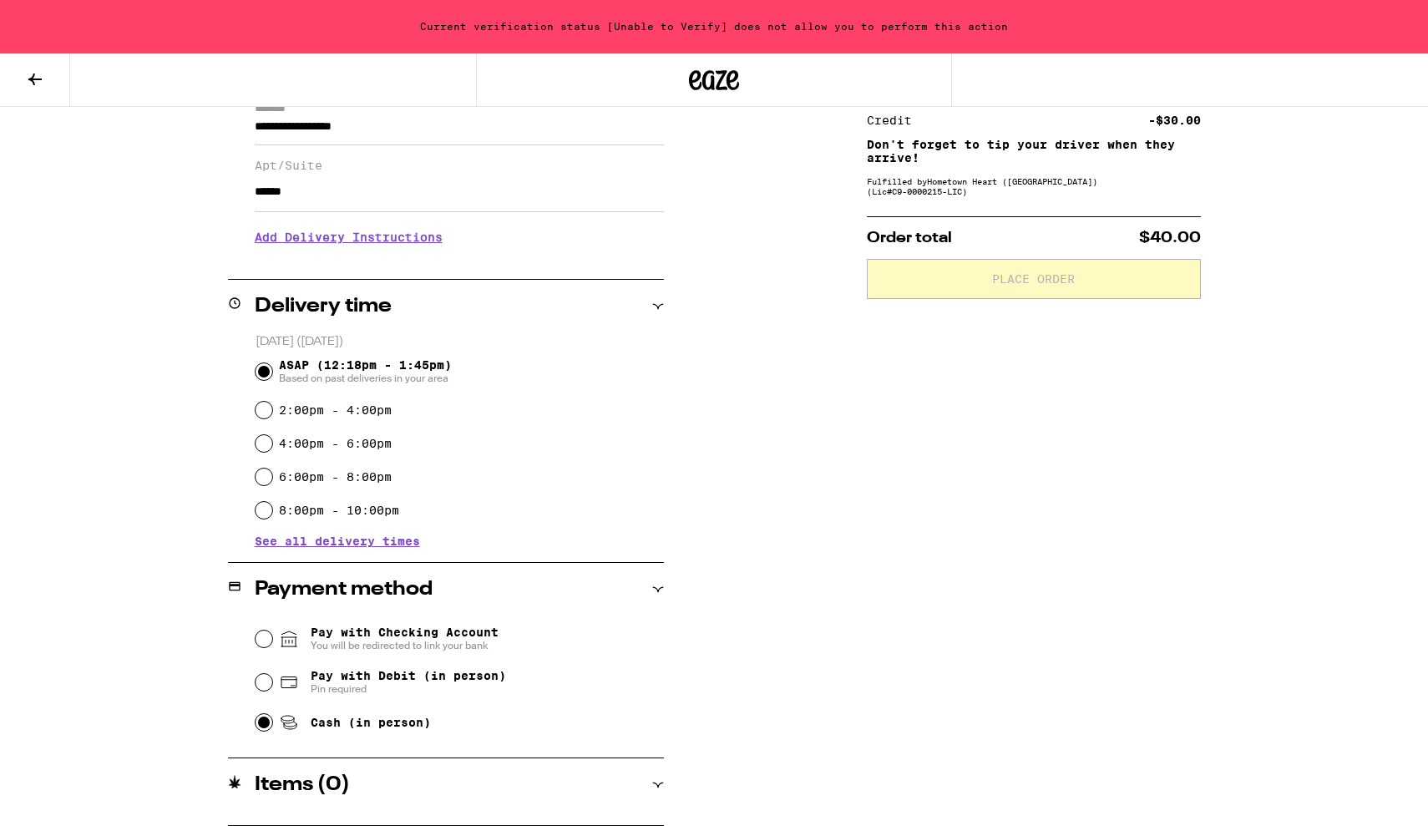
scroll to position [254, 0]
click at [38, 84] on icon at bounding box center [35, 79] width 20 height 20
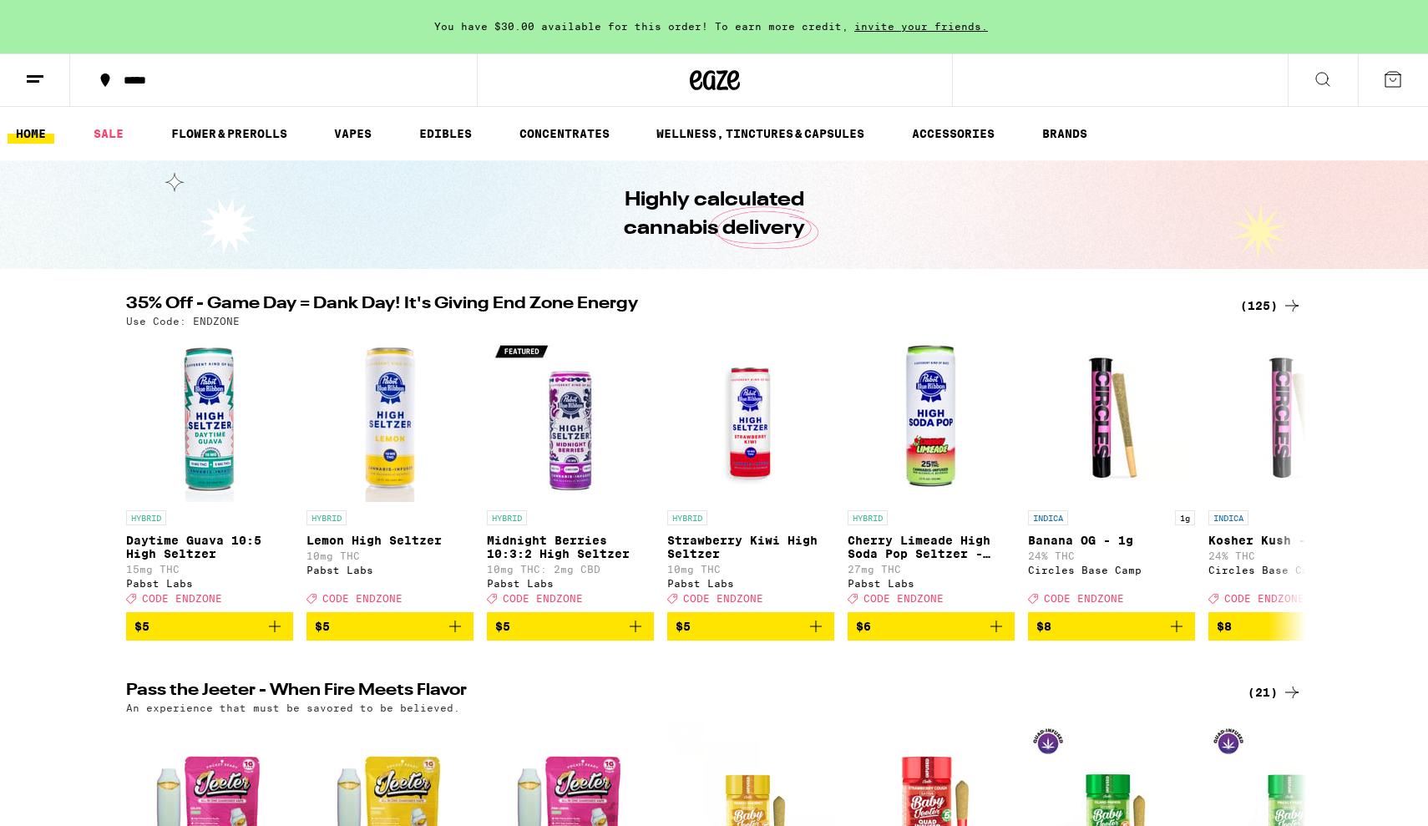
click at [1402, 84] on icon at bounding box center [1393, 79] width 20 height 20
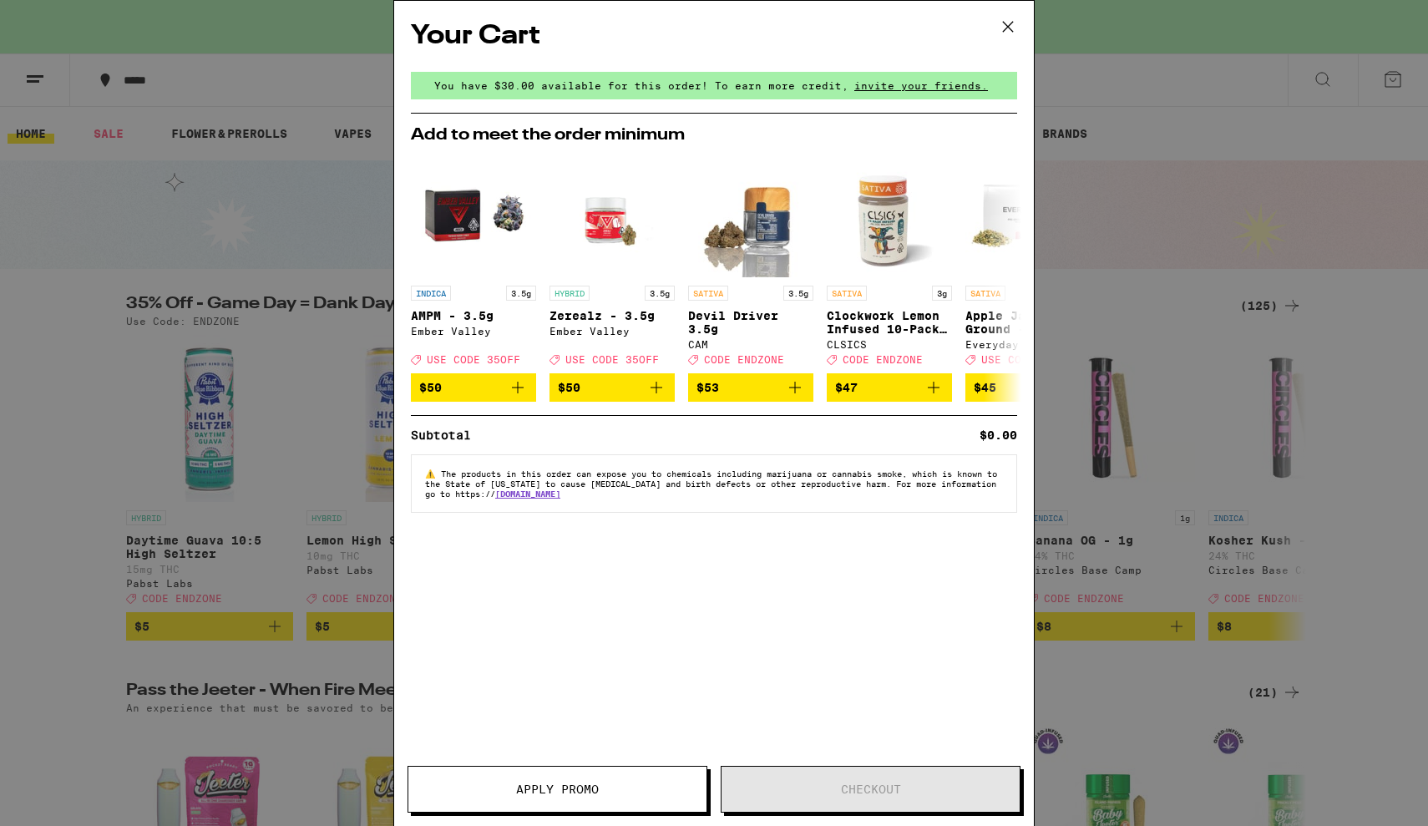
click at [1008, 33] on icon at bounding box center [1007, 26] width 25 height 25
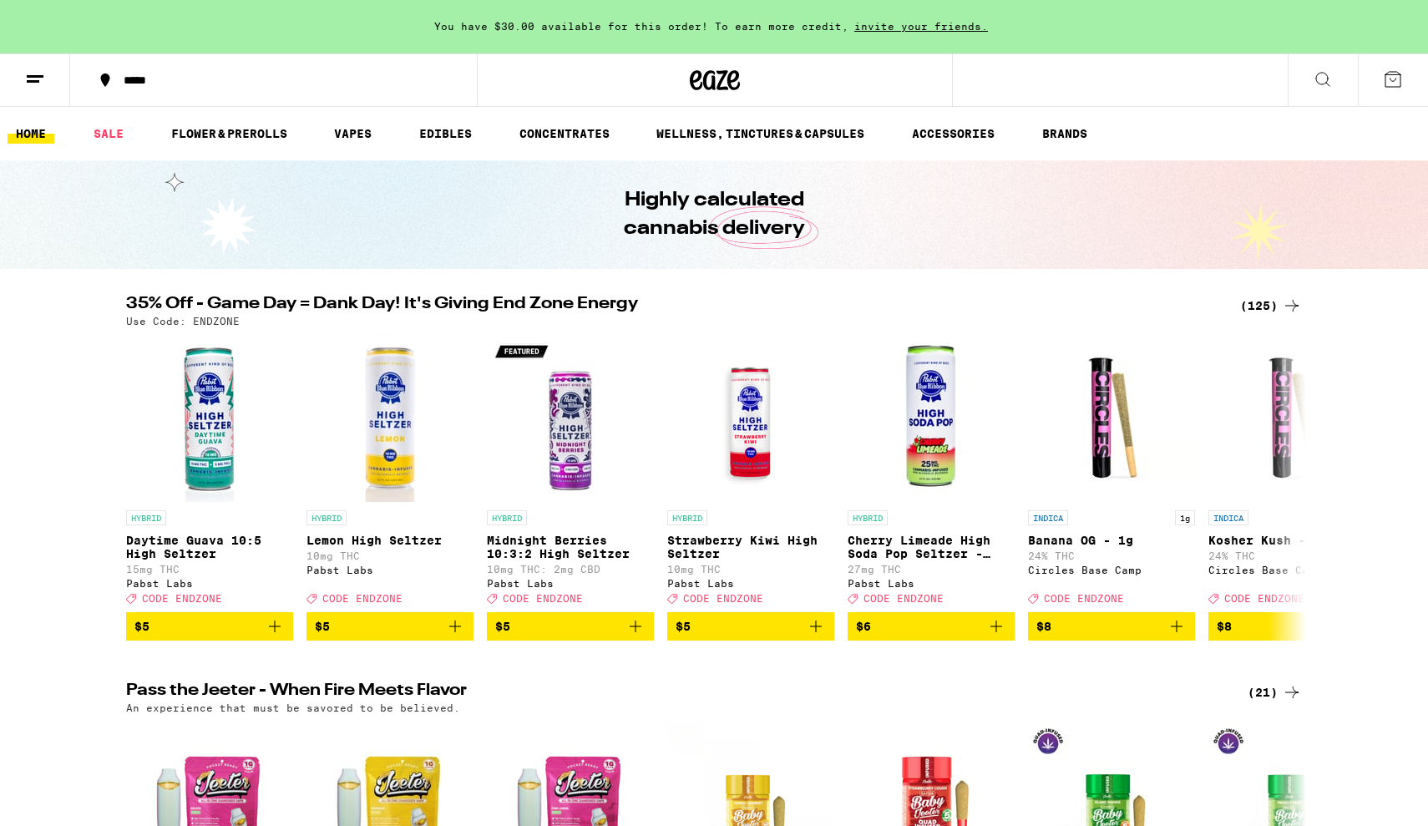
click at [33, 84] on icon at bounding box center [35, 79] width 20 height 20
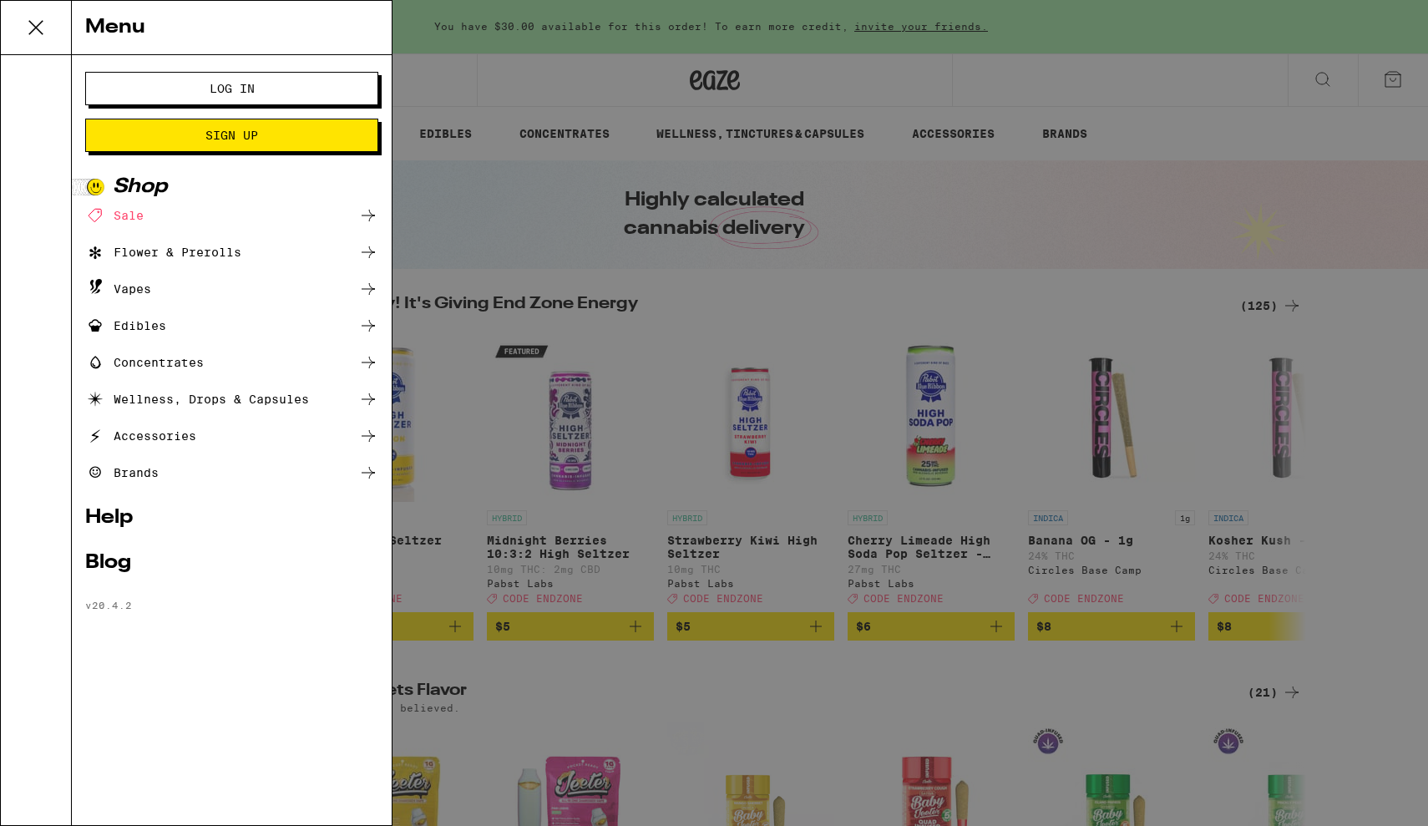
click at [230, 83] on span "Log In" at bounding box center [232, 89] width 45 height 12
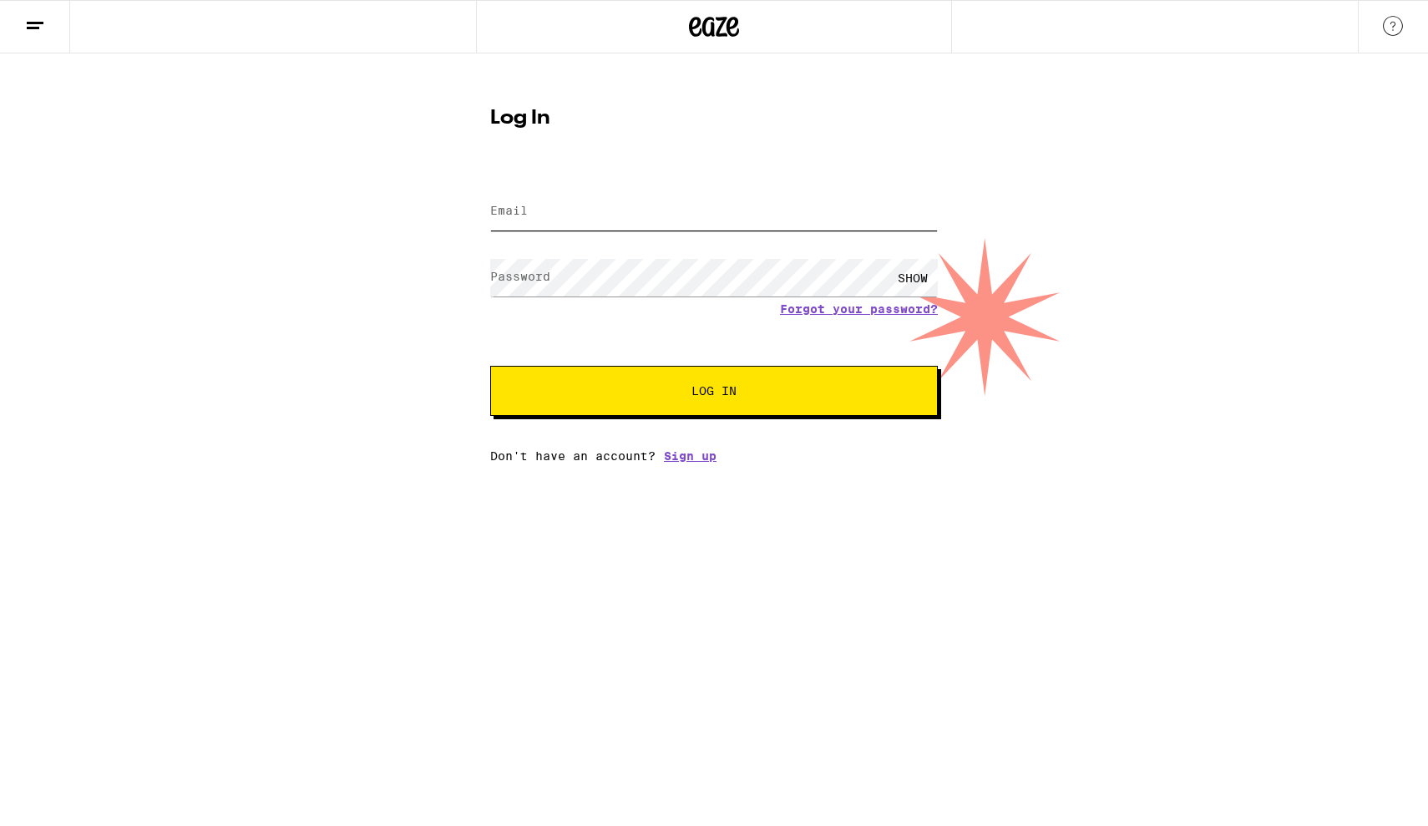
type input "blair1234225@gmail.com"
click at [714, 392] on button "Log In" at bounding box center [714, 391] width 448 height 50
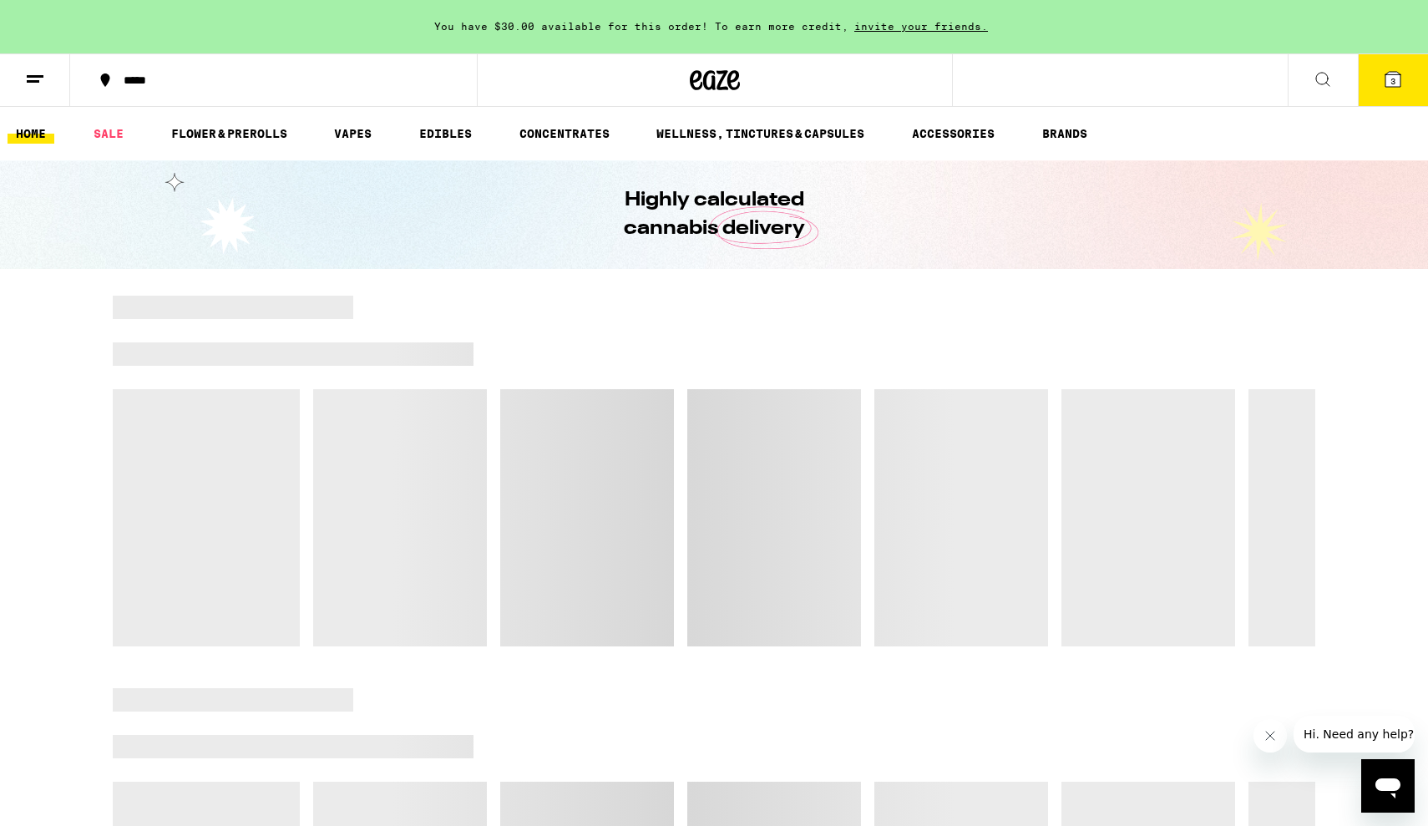
click at [16, 85] on button at bounding box center [35, 80] width 70 height 53
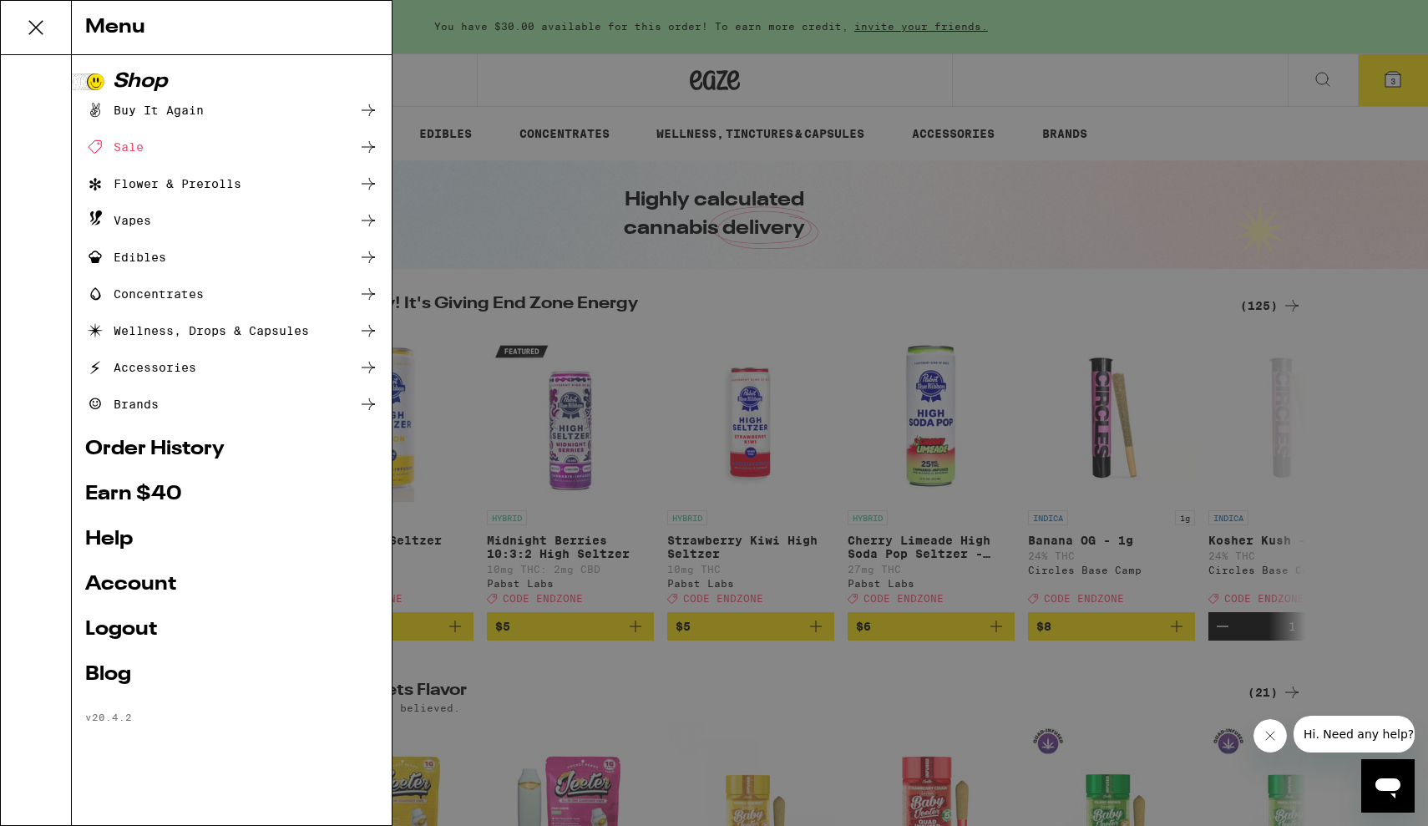
click at [143, 591] on link "Account" at bounding box center [231, 584] width 293 height 20
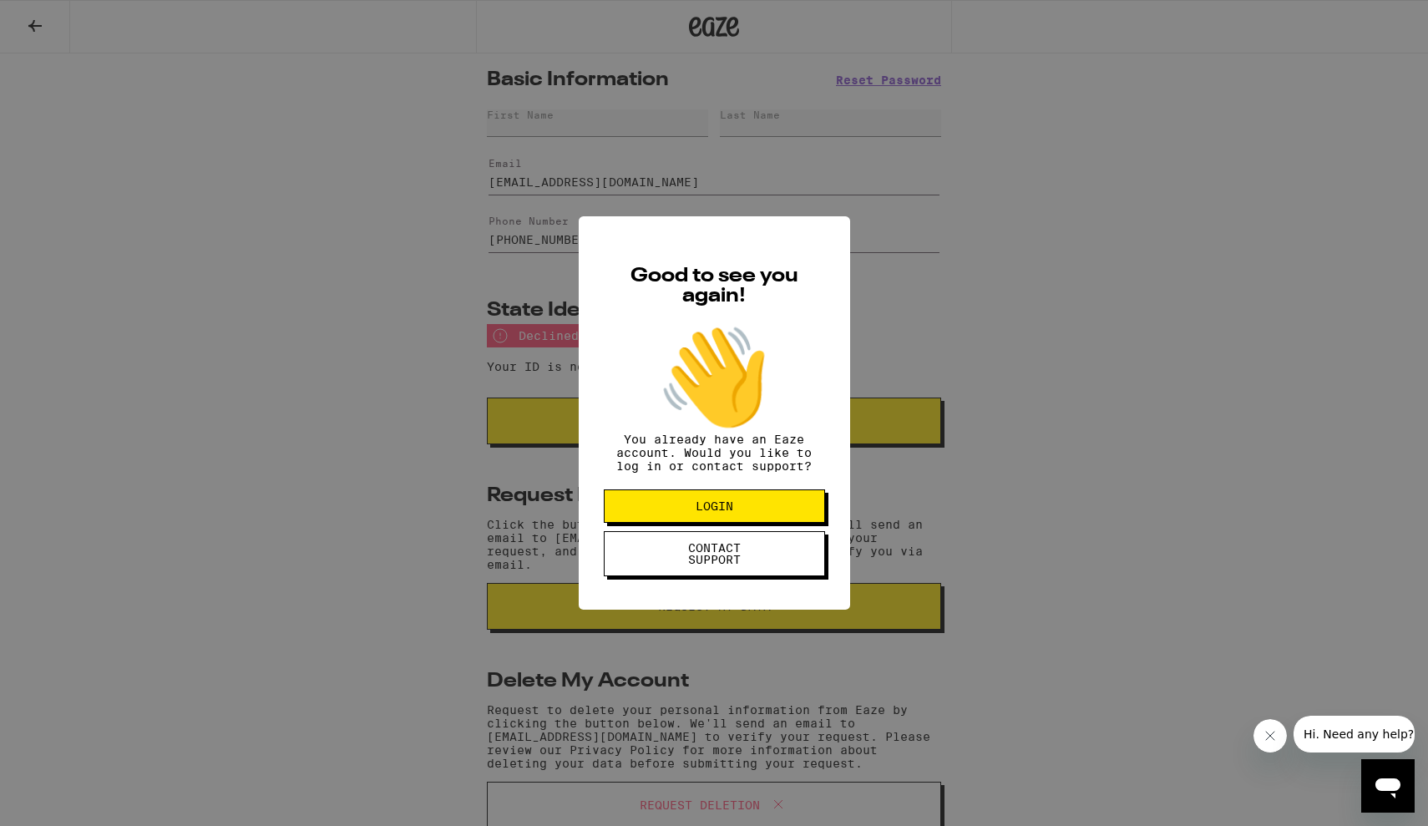
click at [529, 537] on div "Good to see you again! 👋 You already have an Eaze account. Would you like to lo…" at bounding box center [714, 413] width 1428 height 826
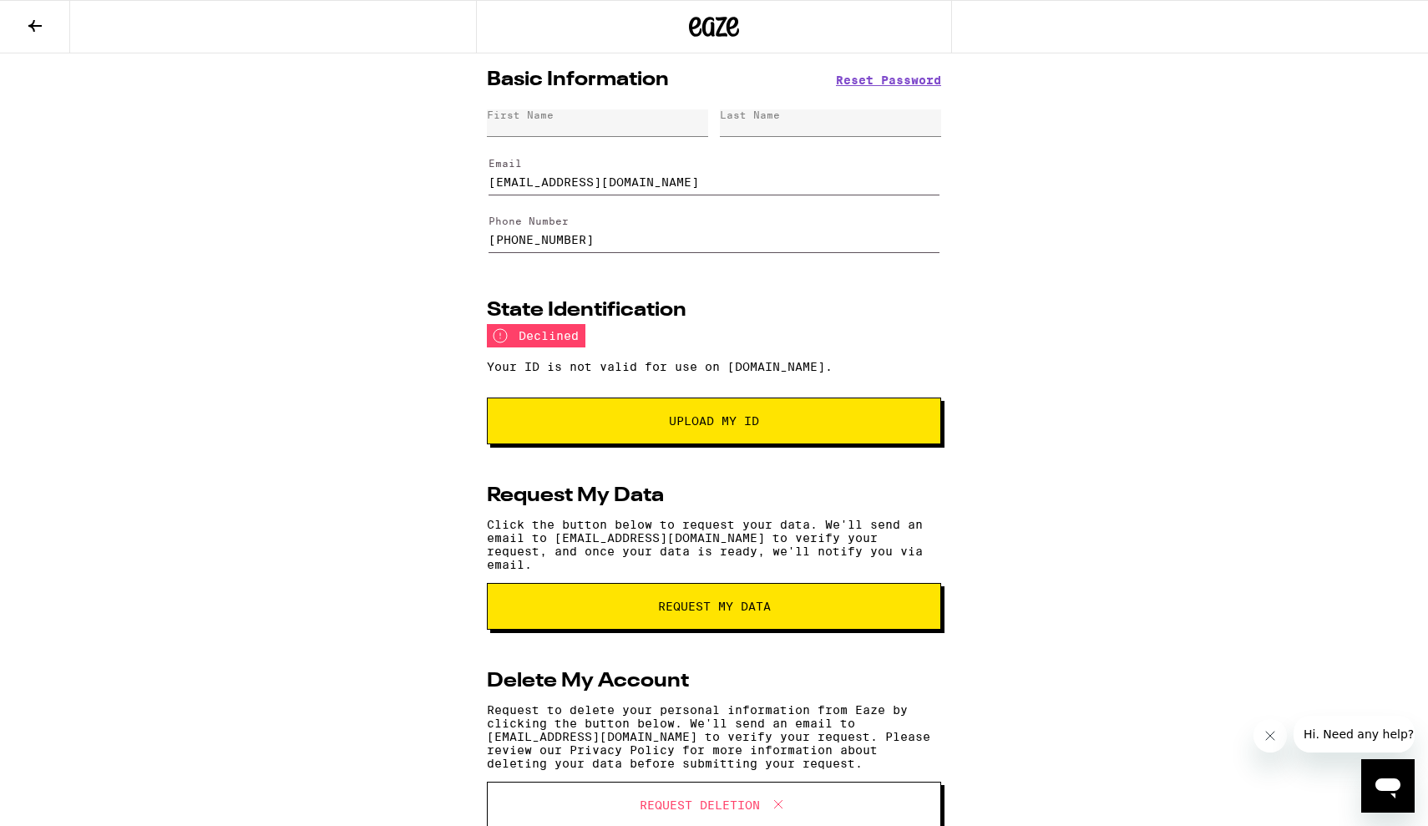
click at [641, 233] on input "(510) 314-3701" at bounding box center [713, 230] width 451 height 47
click at [645, 240] on input "(510) 314-3701" at bounding box center [713, 230] width 451 height 47
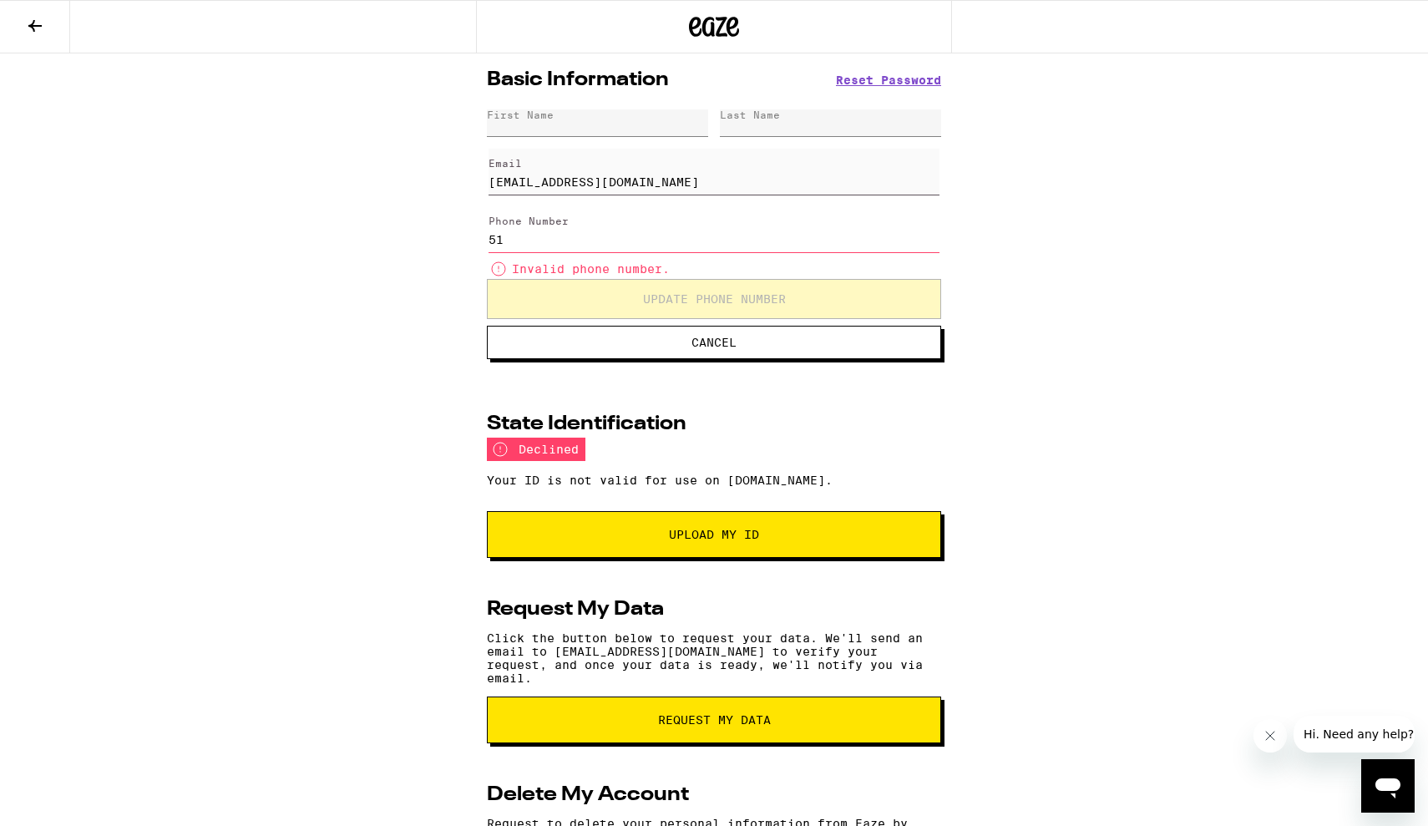
type input "5"
type input "(209) 354-7983"
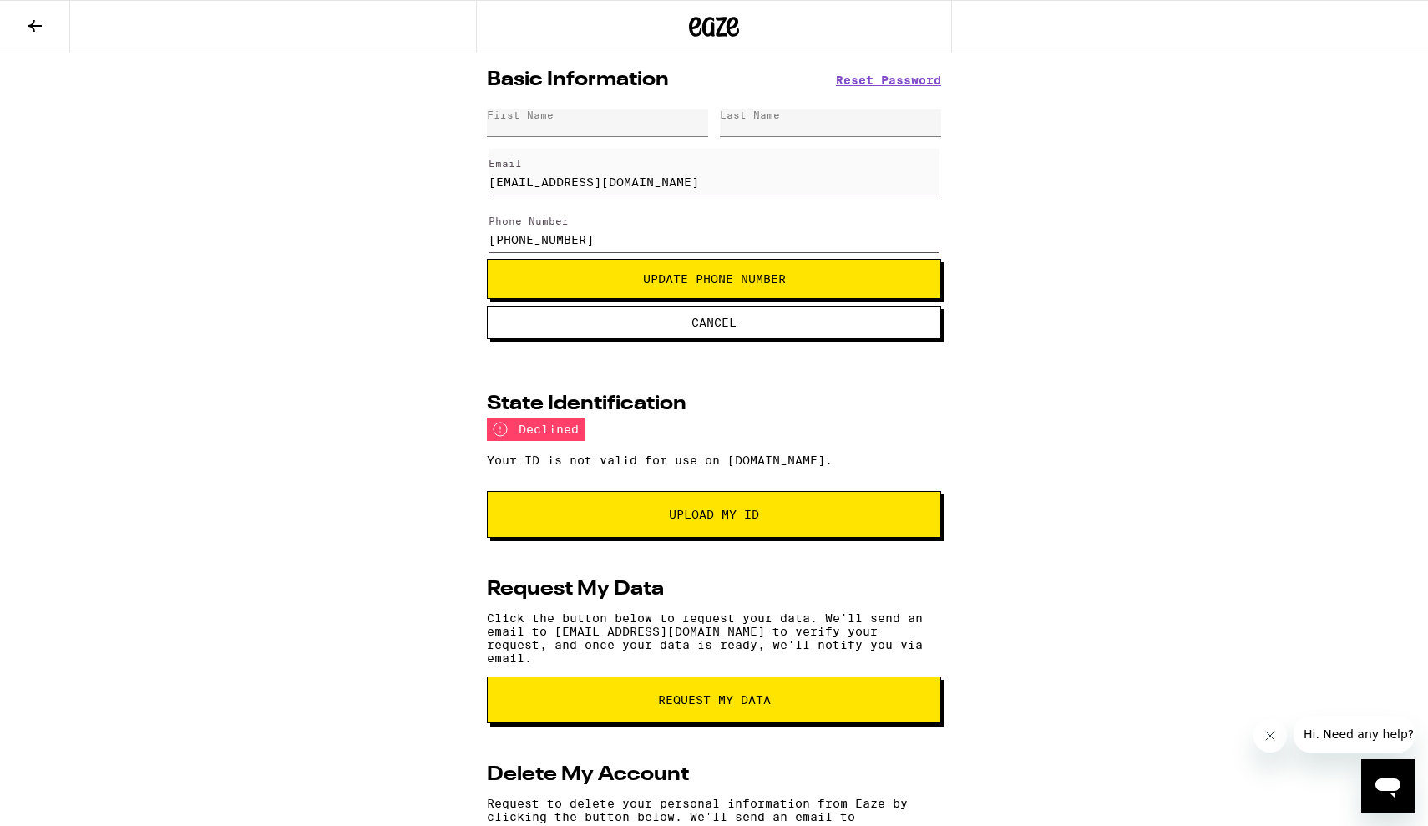
click at [619, 276] on span "Update Phone Number" at bounding box center [714, 279] width 426 height 12
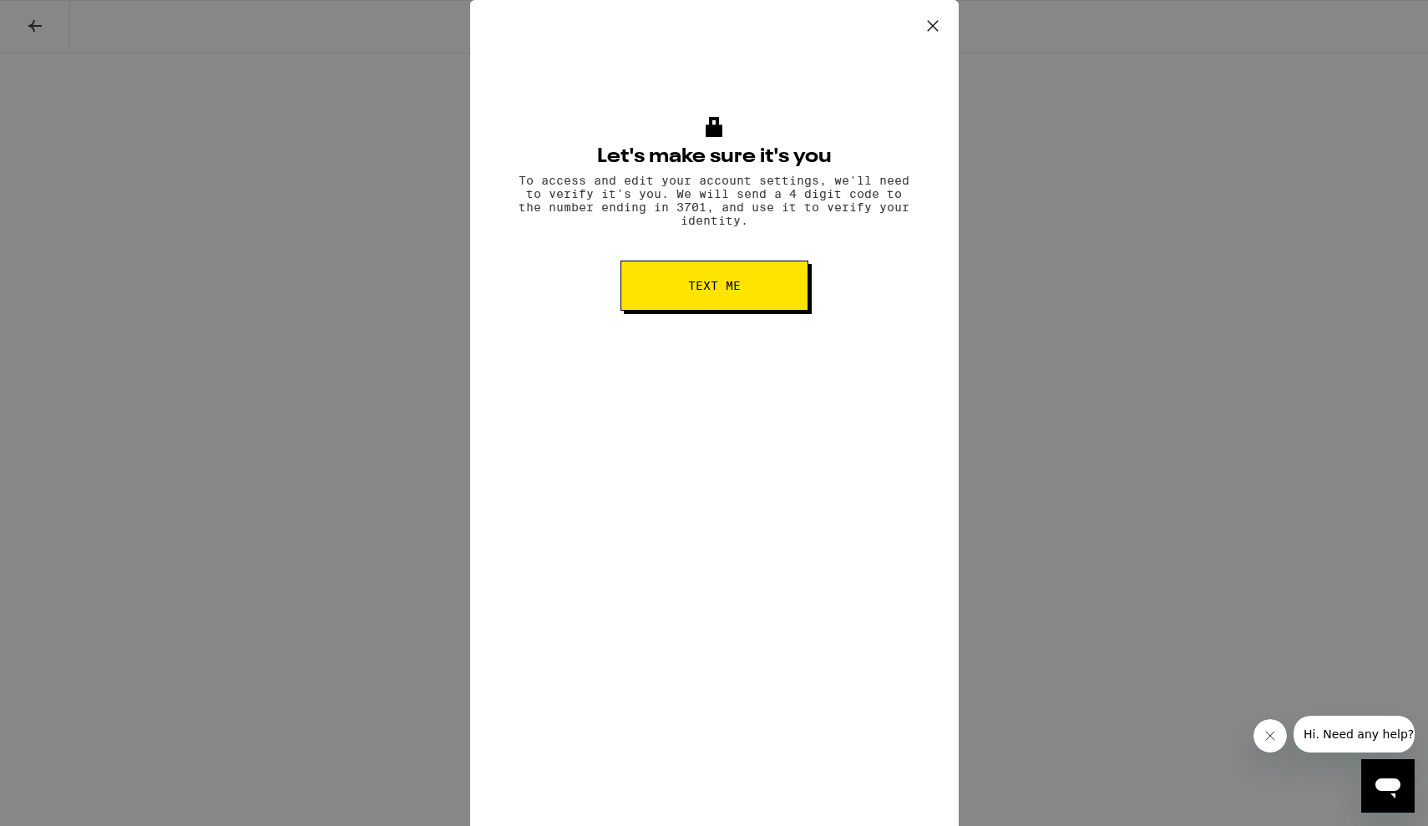
click at [645, 283] on button "Text me" at bounding box center [714, 286] width 188 height 50
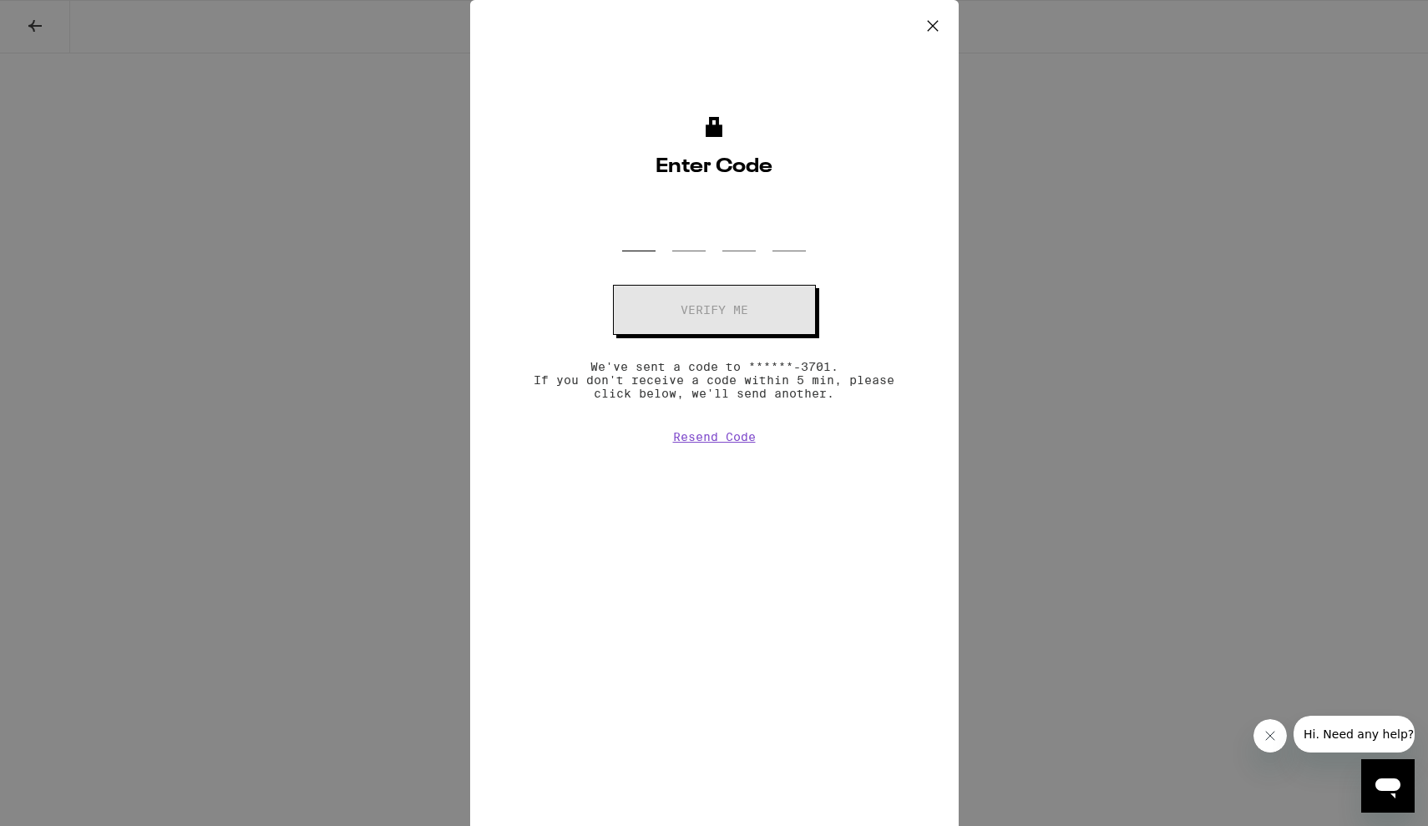
click at [645, 246] on input "OTP Code" at bounding box center [638, 226] width 33 height 49
click at [932, 15] on icon at bounding box center [932, 25] width 25 height 25
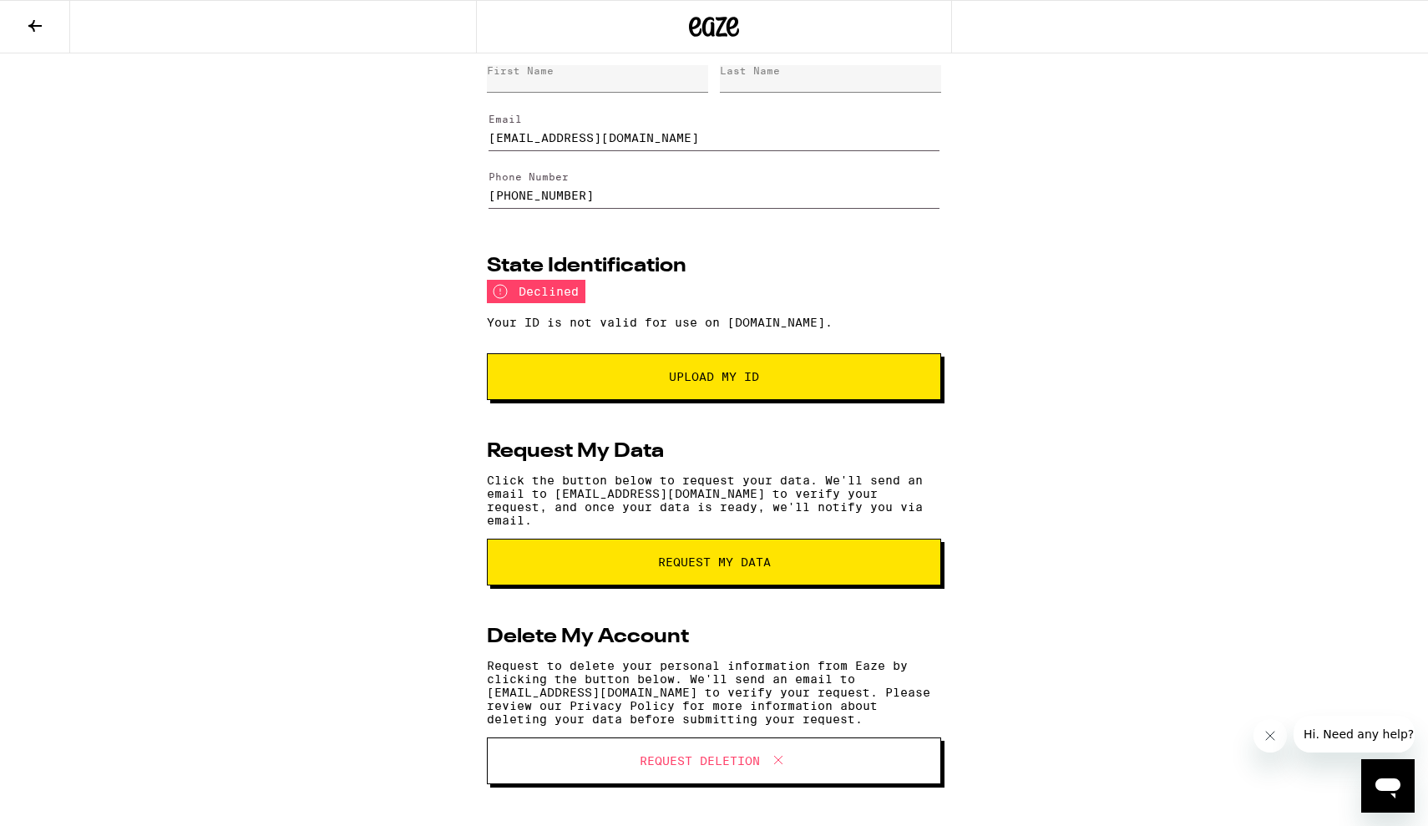
click at [766, 773] on button "Request Deletion" at bounding box center [714, 760] width 454 height 47
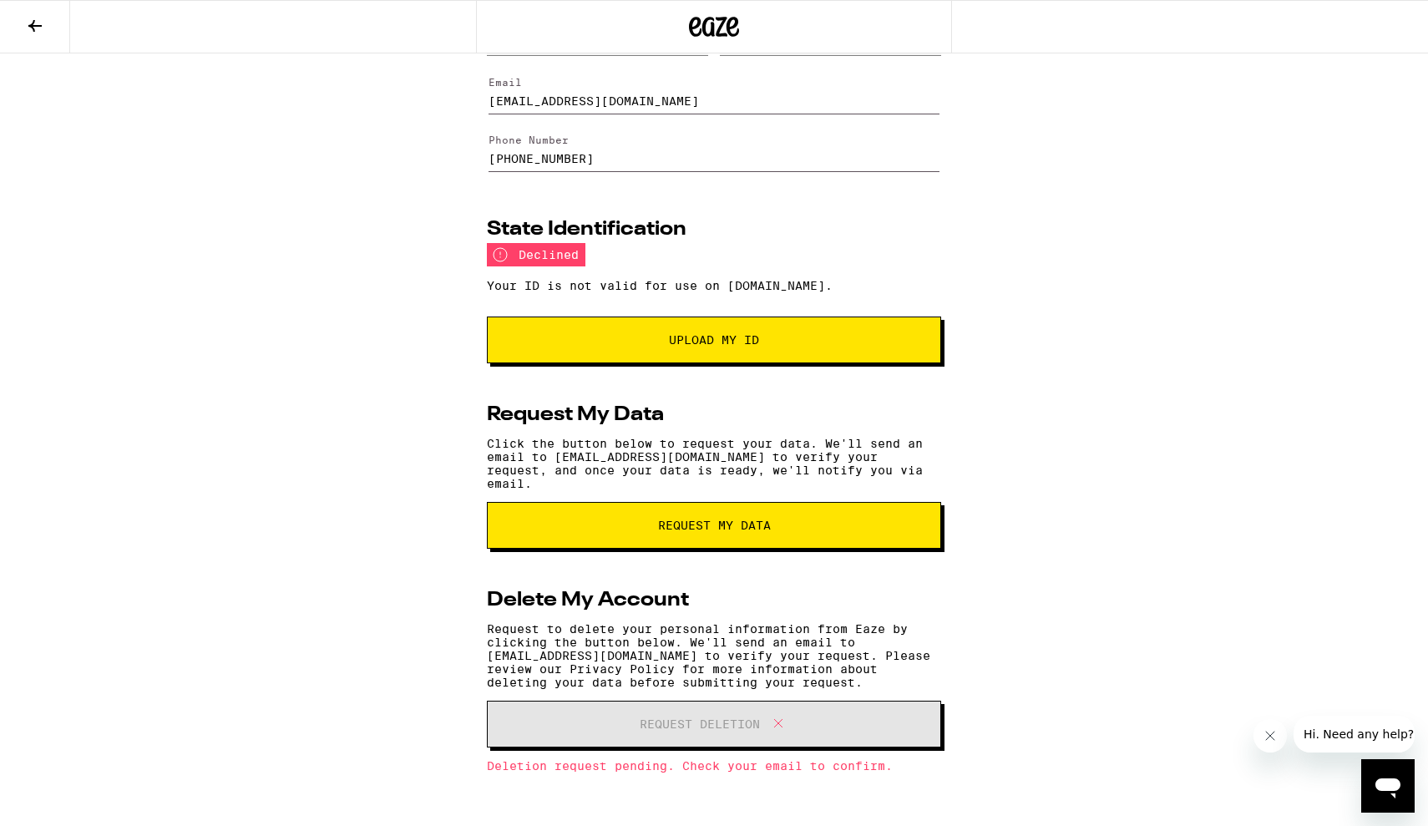
scroll to position [86, 0]
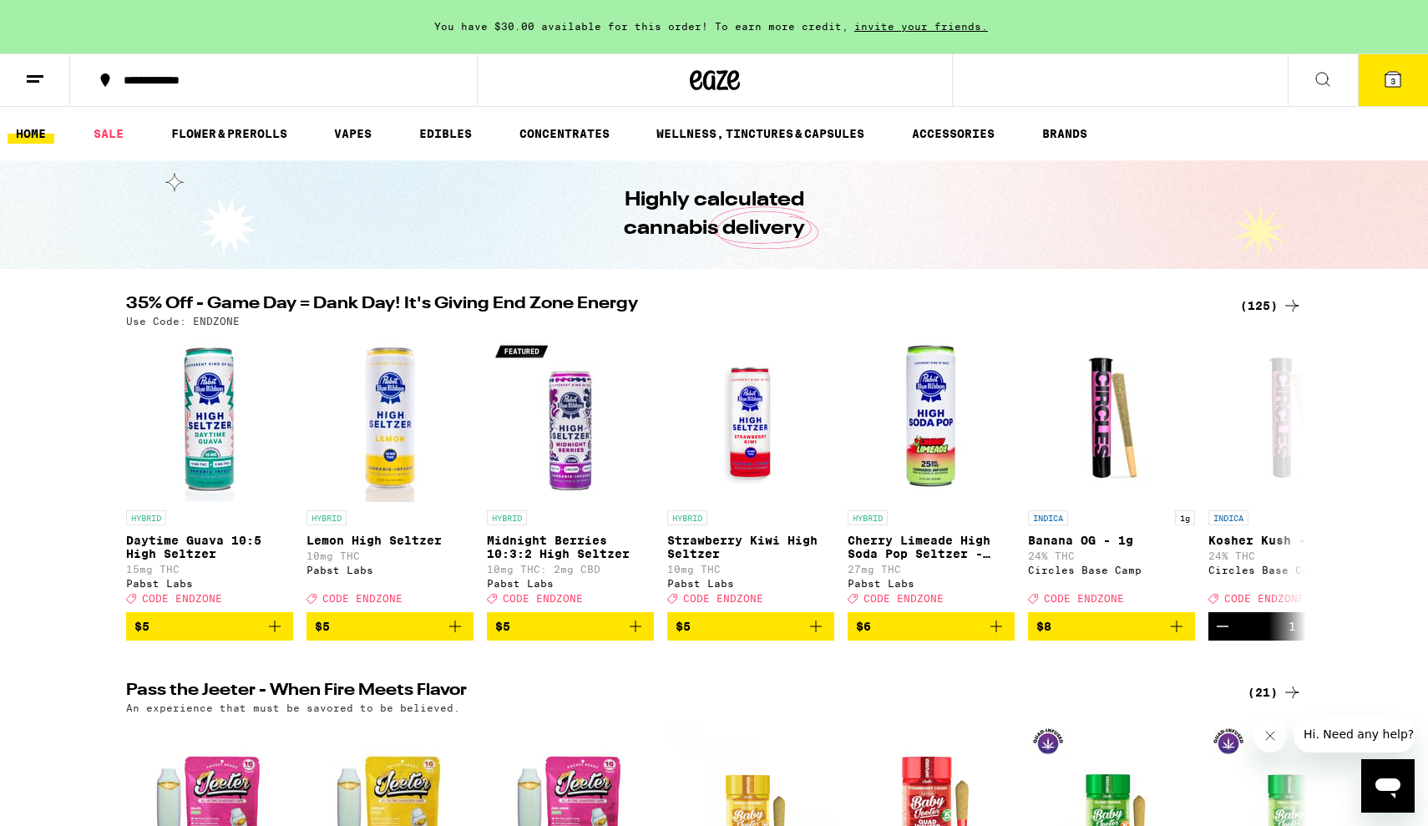
click at [34, 94] on button at bounding box center [35, 80] width 70 height 53
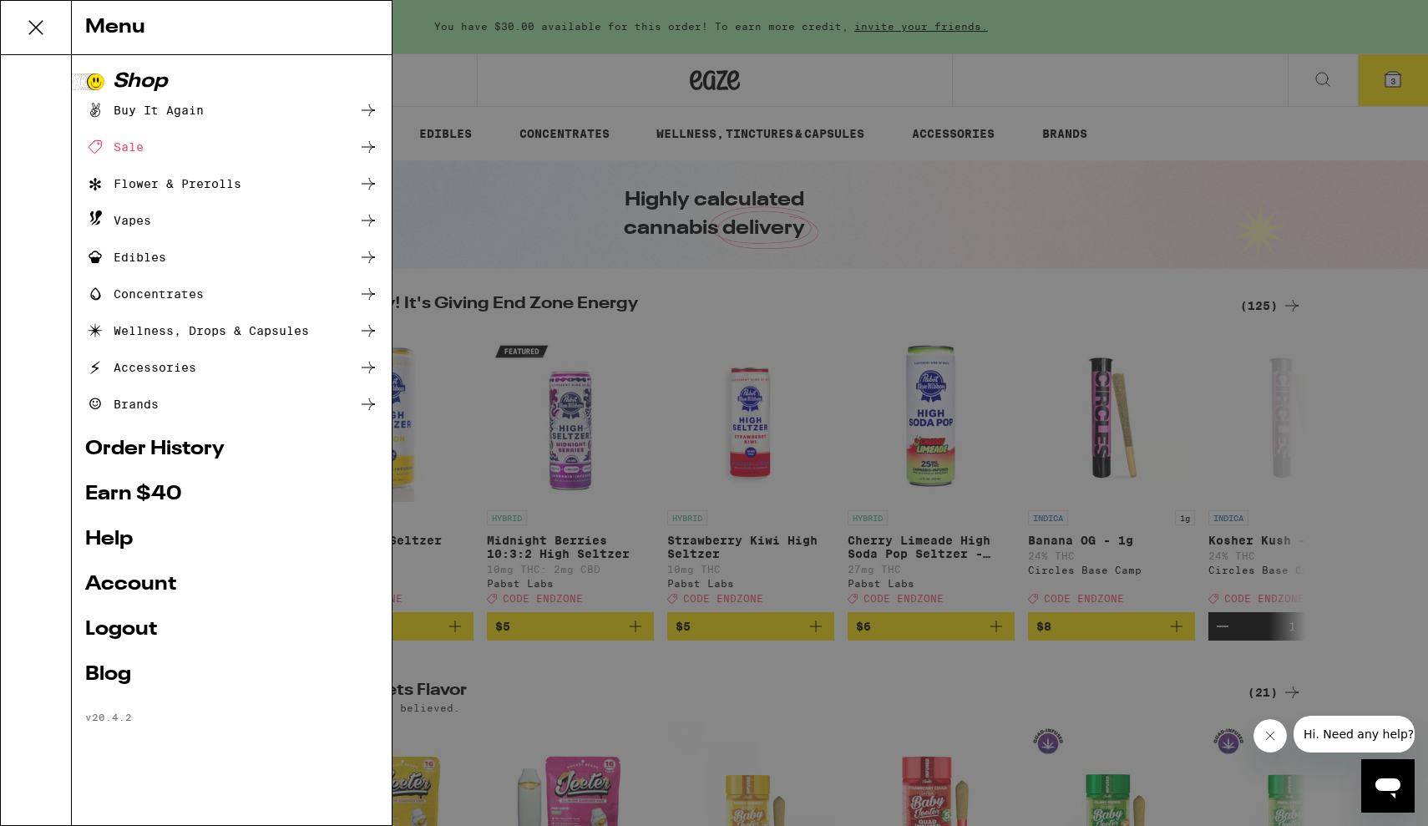
click at [123, 625] on link "Logout" at bounding box center [231, 630] width 293 height 20
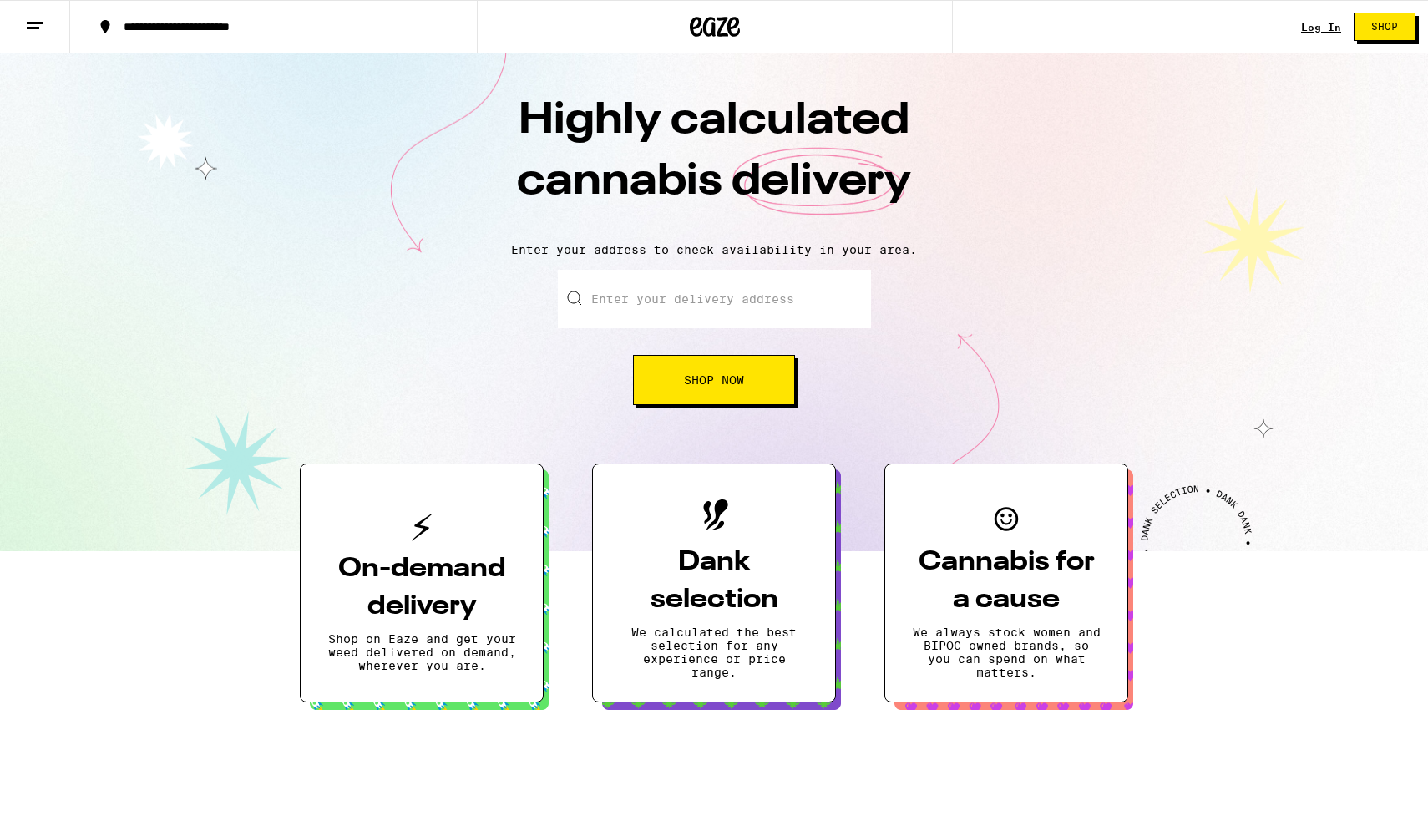
click at [1323, 26] on link "Log In" at bounding box center [1321, 27] width 40 height 11
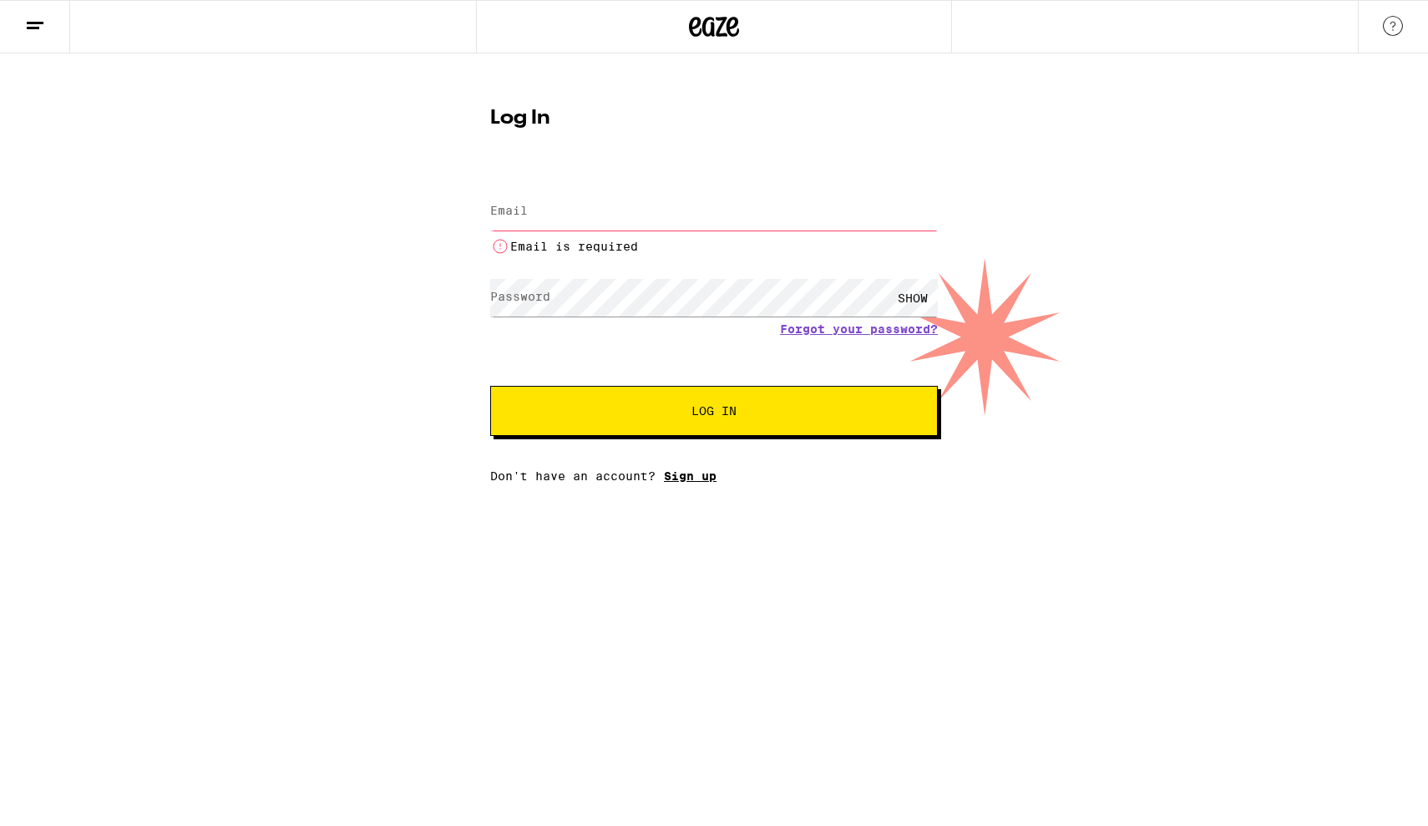
click at [686, 463] on div "Email Email Email is required Password Password SHOW Forgot your password? Log …" at bounding box center [714, 326] width 448 height 312
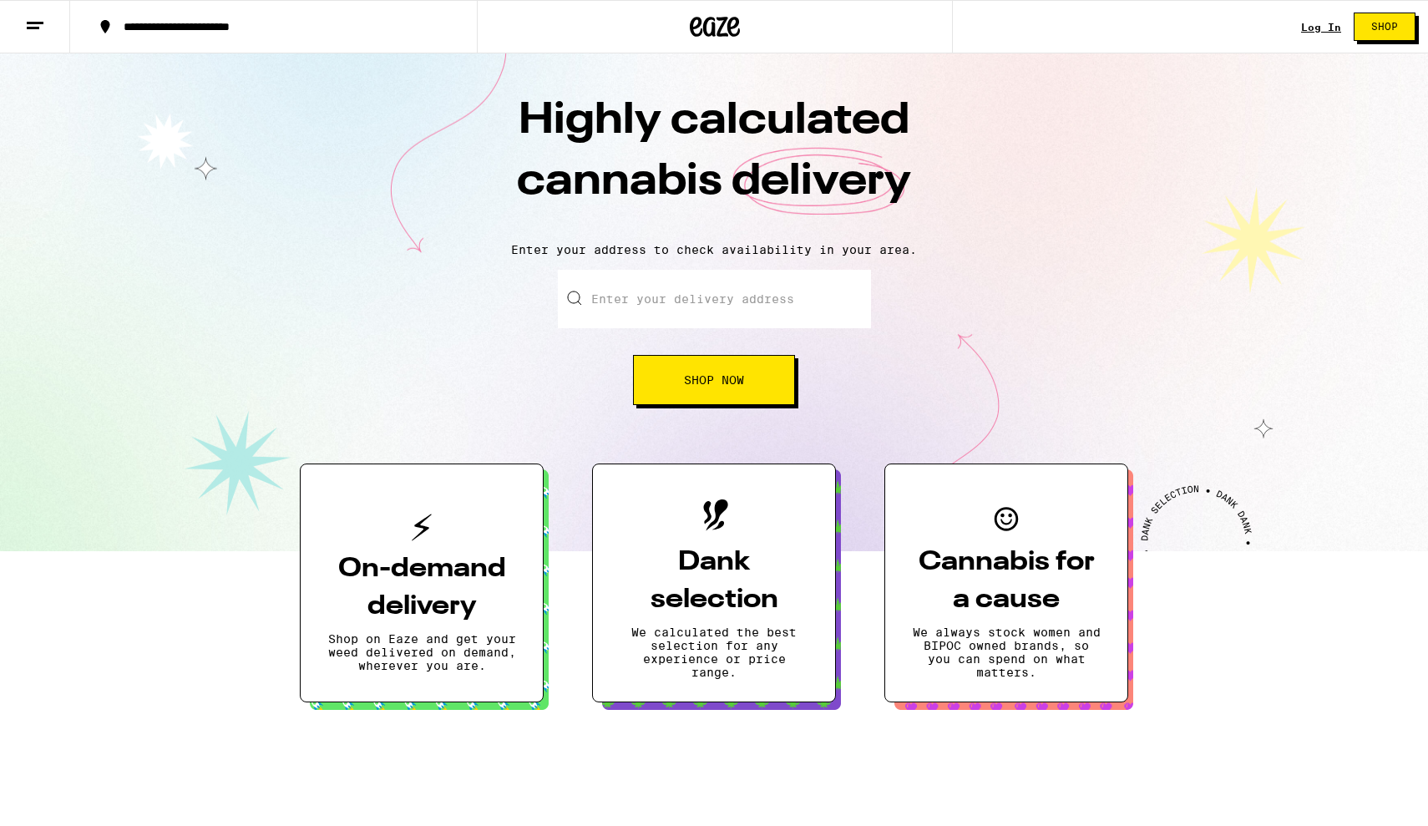
click at [668, 377] on button "Shop Now" at bounding box center [714, 380] width 162 height 50
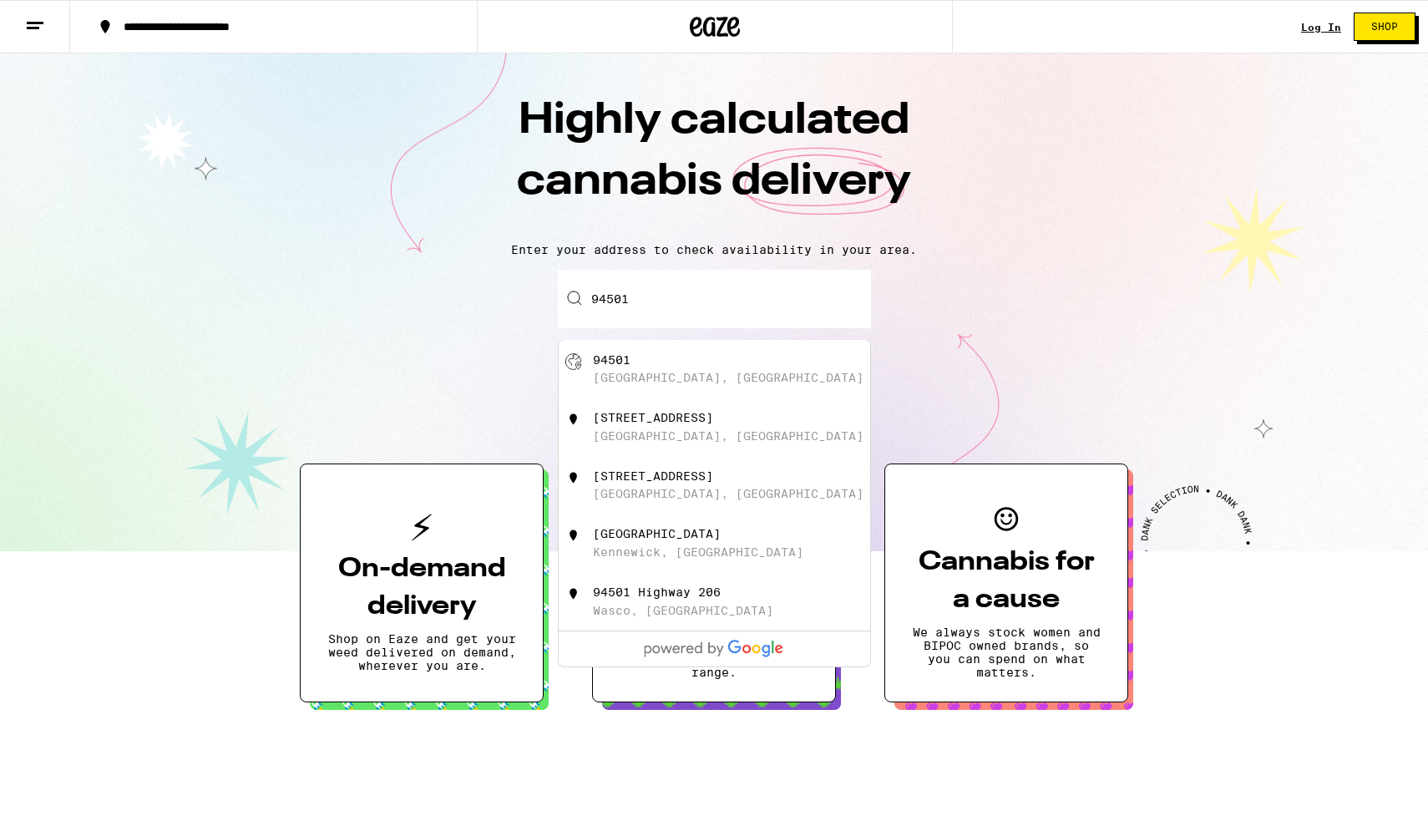
click at [596, 363] on div "94501" at bounding box center [612, 359] width 38 height 13
type input "[GEOGRAPHIC_DATA]"
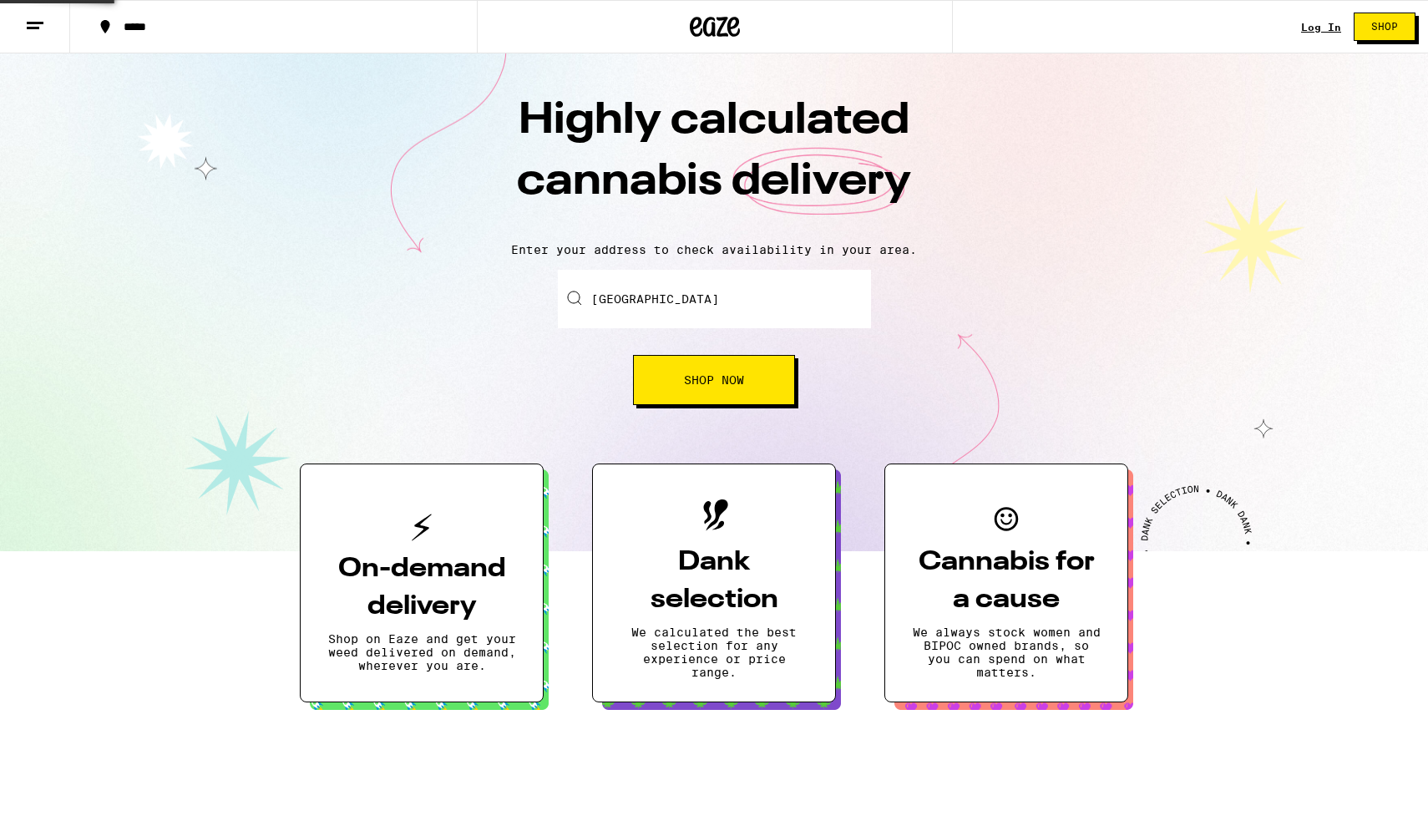
click at [673, 375] on button "Shop Now" at bounding box center [714, 380] width 162 height 50
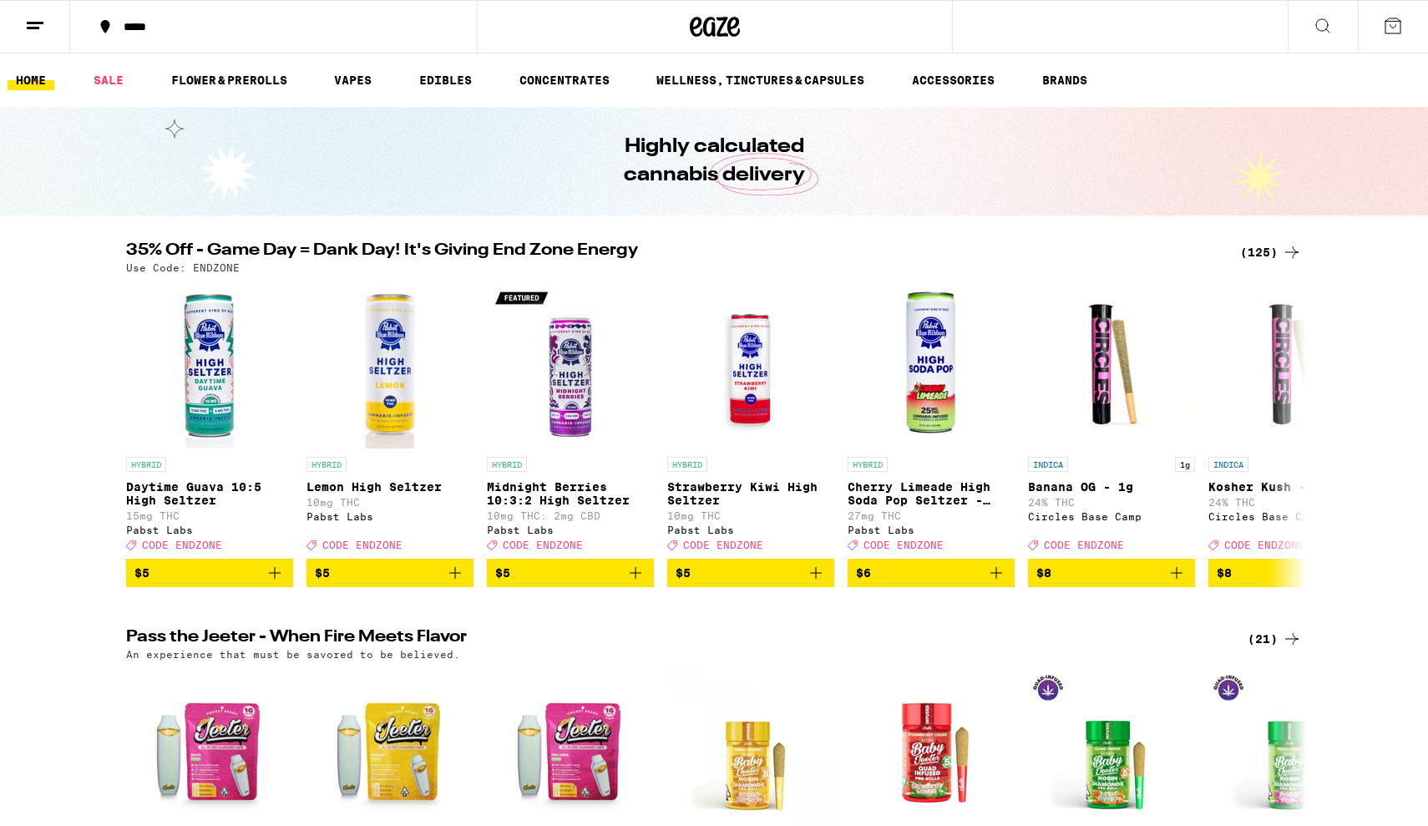
click at [43, 23] on line at bounding box center [35, 23] width 17 height 0
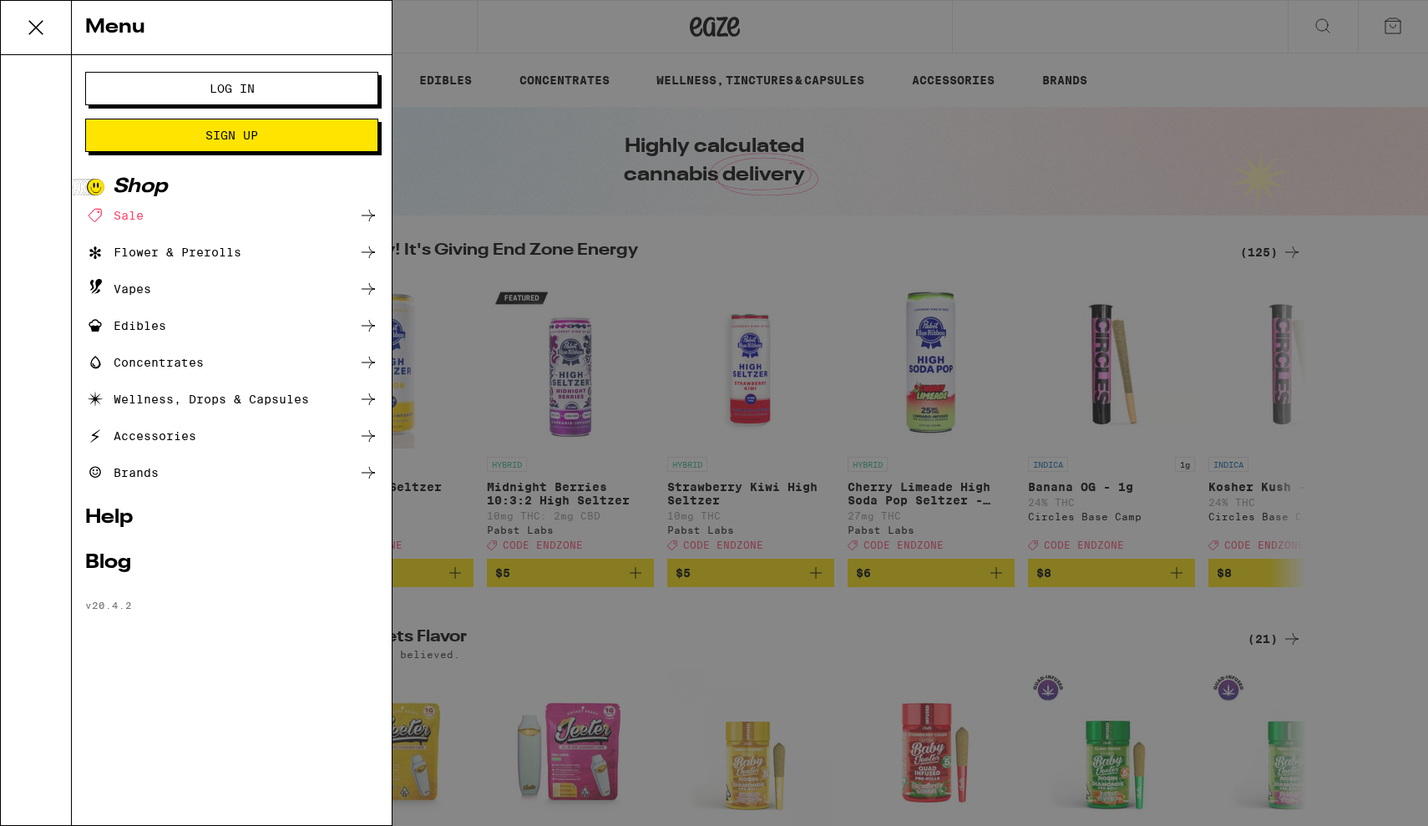
click at [285, 142] on button "Sign Up" at bounding box center [231, 135] width 293 height 33
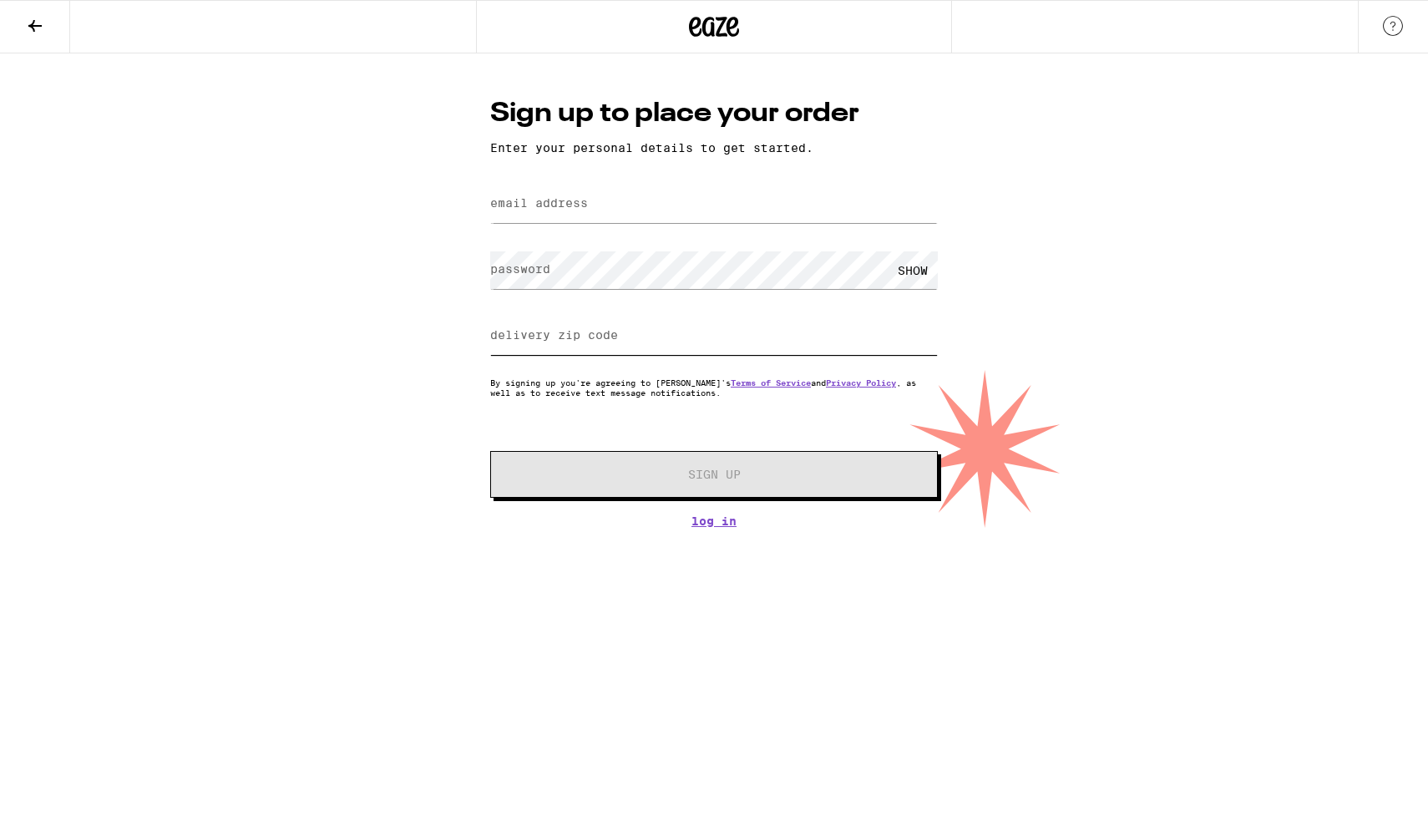
click at [627, 338] on div at bounding box center [714, 335] width 448 height 49
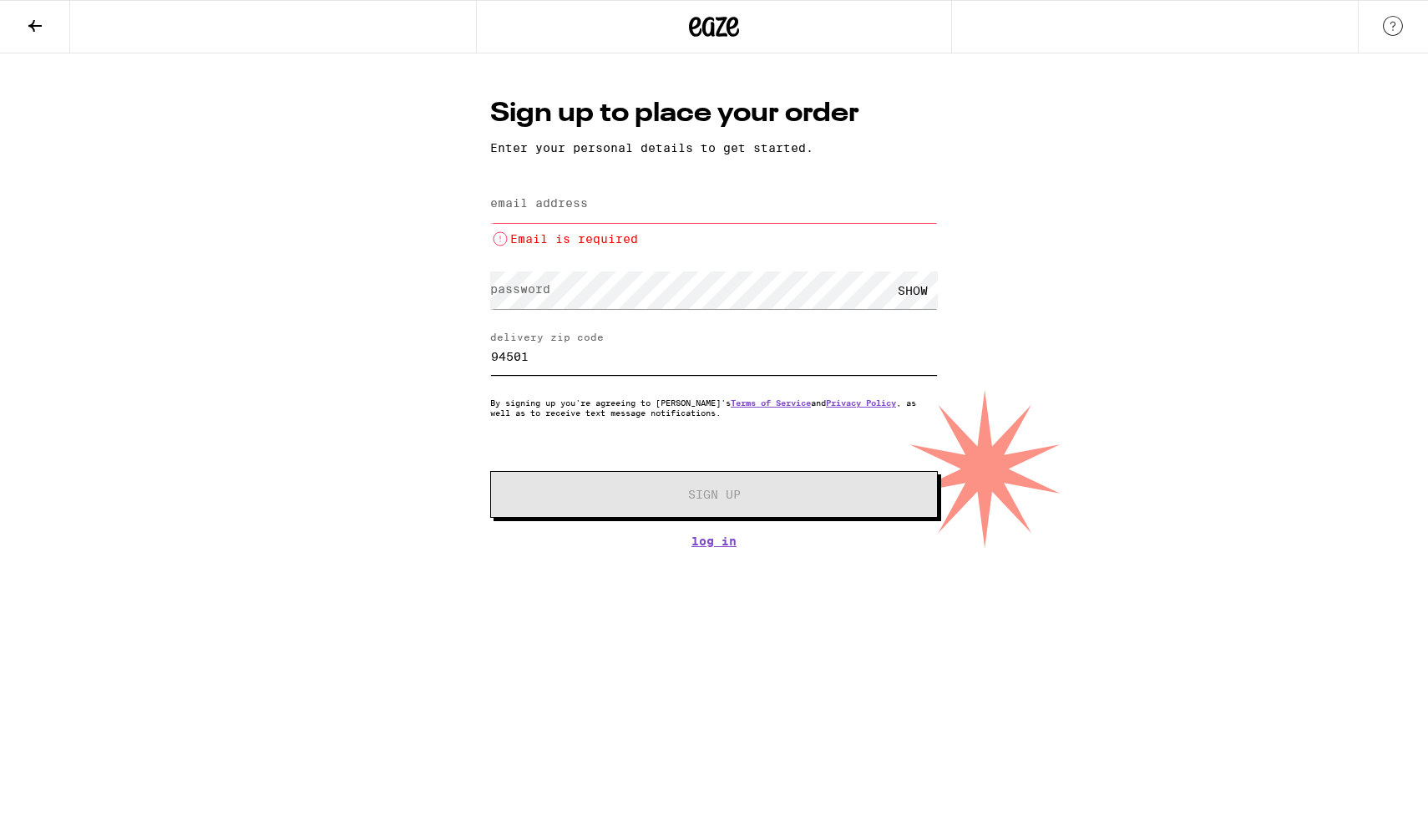
type input "94501"
click at [589, 211] on input "email address" at bounding box center [714, 204] width 448 height 38
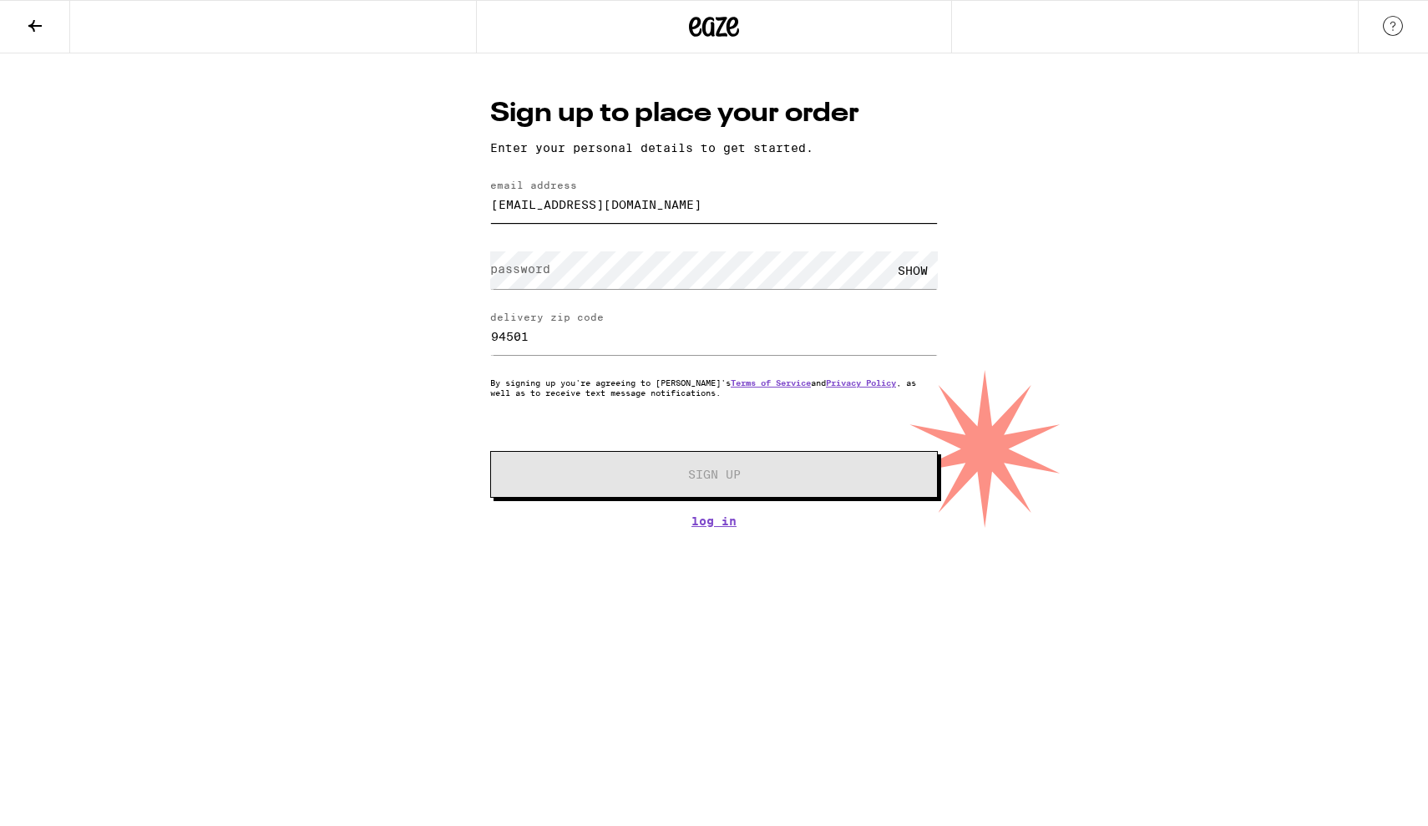
type input "[EMAIL_ADDRESS][DOMAIN_NAME]"
click at [508, 266] on label "password" at bounding box center [520, 268] width 60 height 13
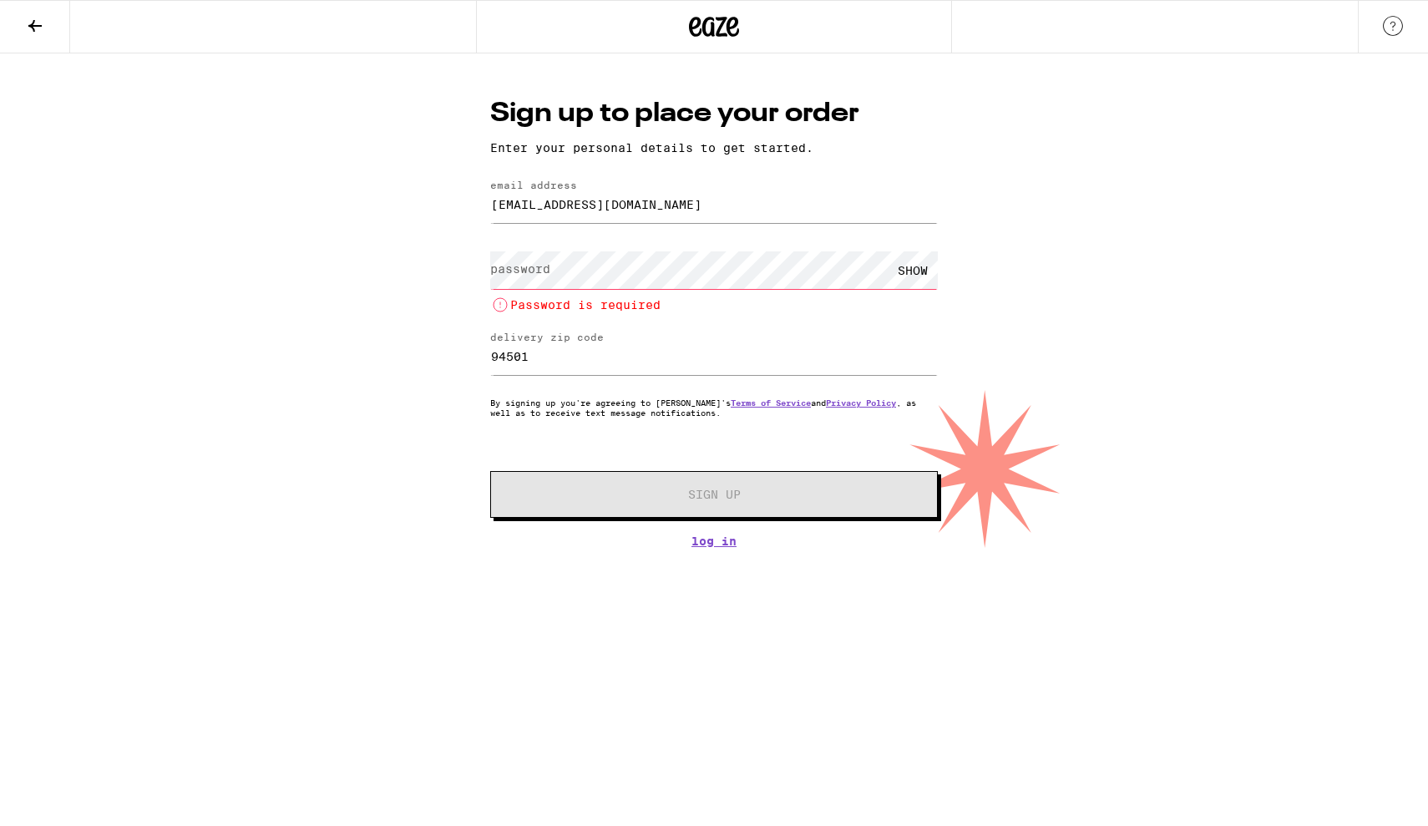
click at [524, 272] on label "password" at bounding box center [520, 268] width 60 height 13
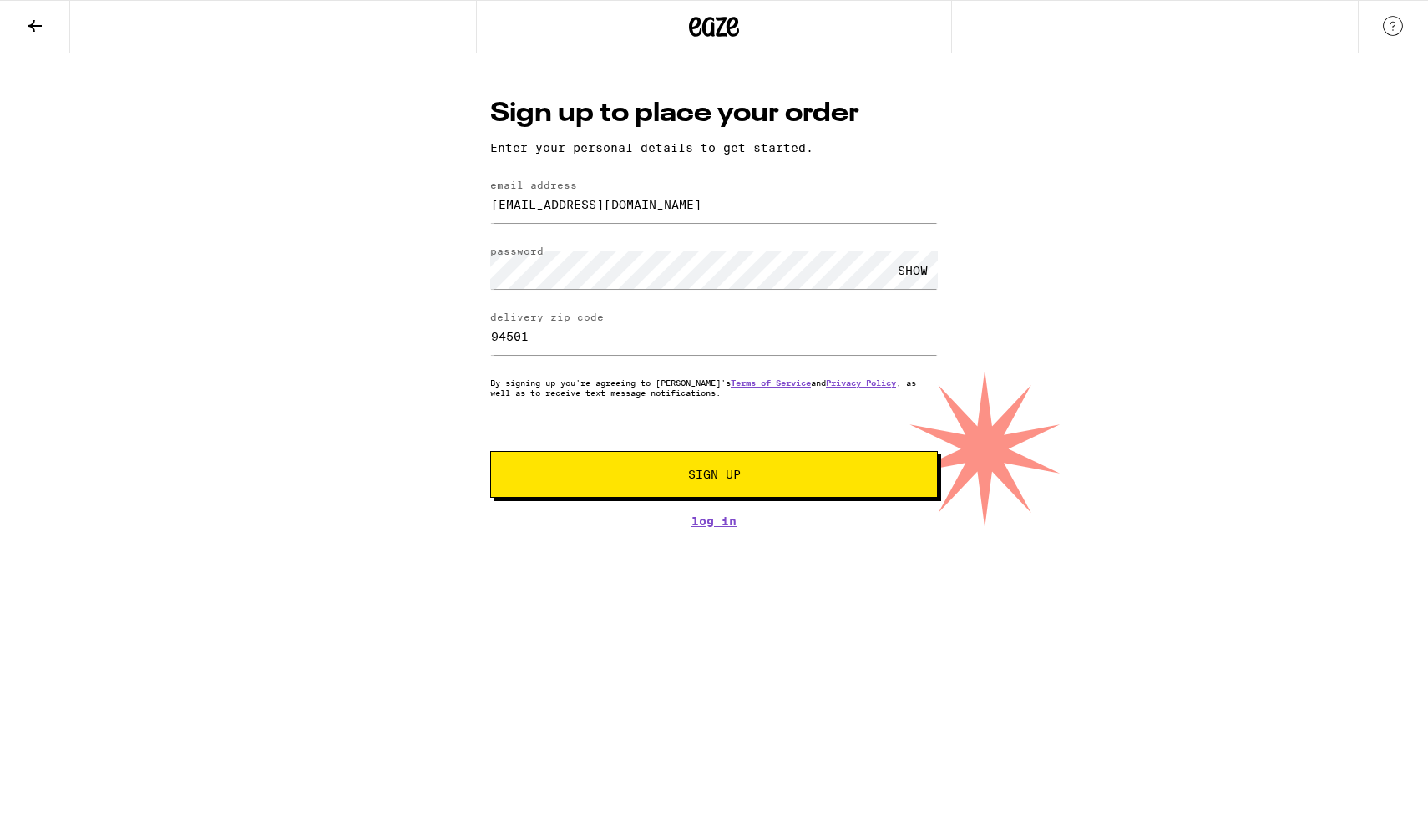
click at [897, 264] on div "SHOW" at bounding box center [913, 270] width 50 height 38
click at [650, 472] on span "Sign Up" at bounding box center [714, 474] width 332 height 12
